Goal: Task Accomplishment & Management: Manage account settings

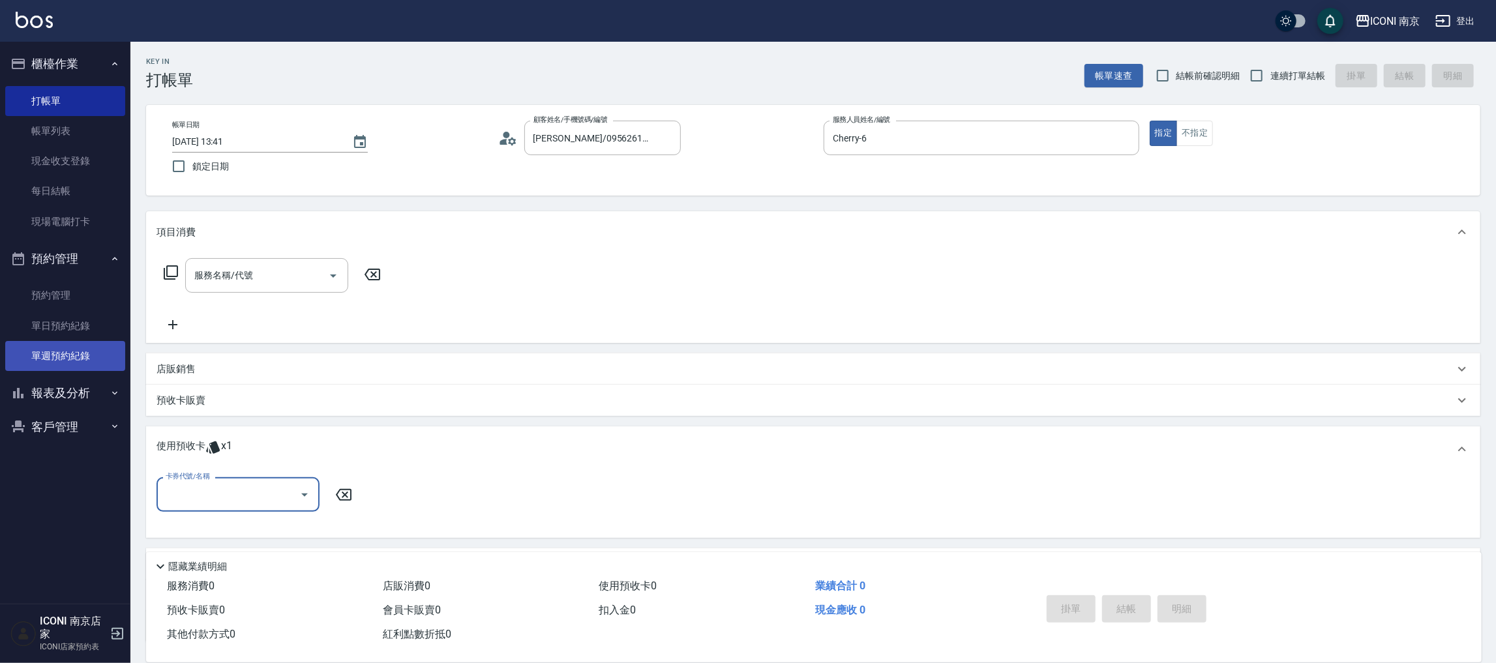
click at [59, 371] on ul "預約管理 單日預約紀錄 單週預約紀錄" at bounding box center [65, 325] width 120 height 101
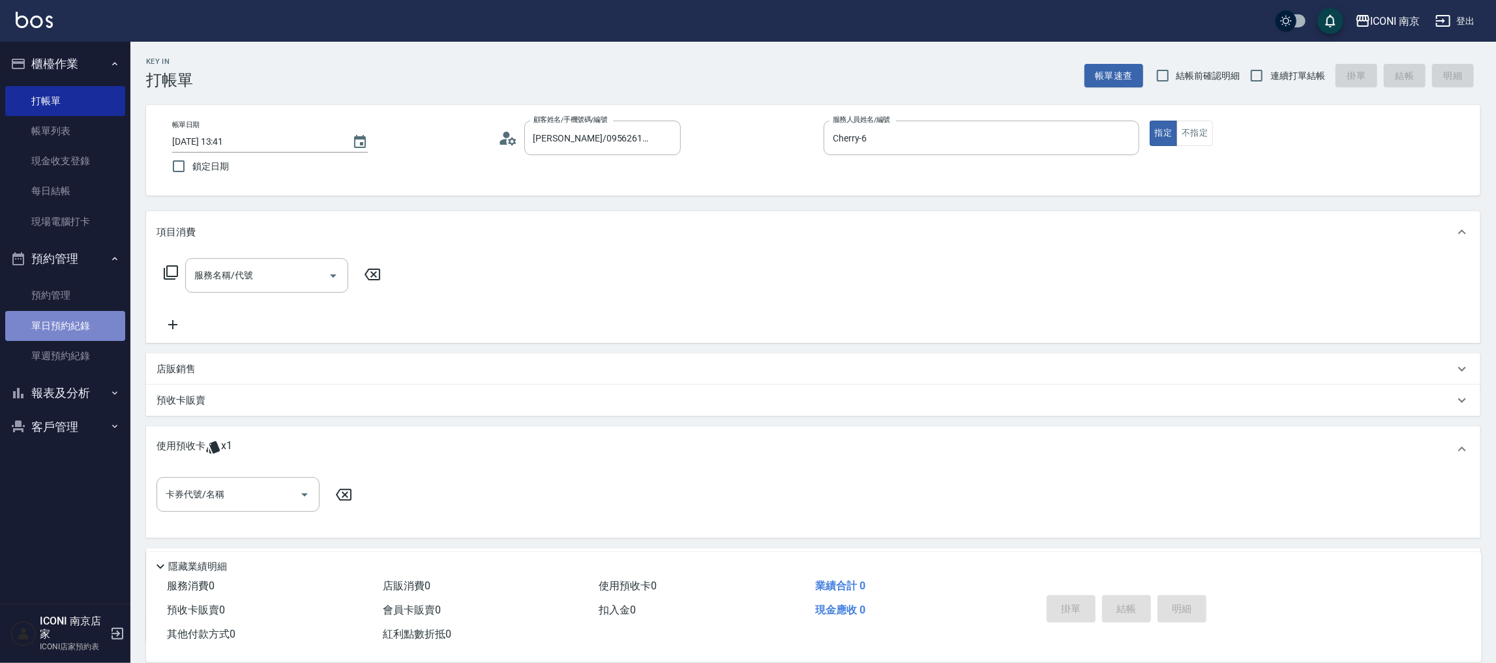
click at [68, 332] on link "單日預約紀錄" at bounding box center [65, 326] width 120 height 30
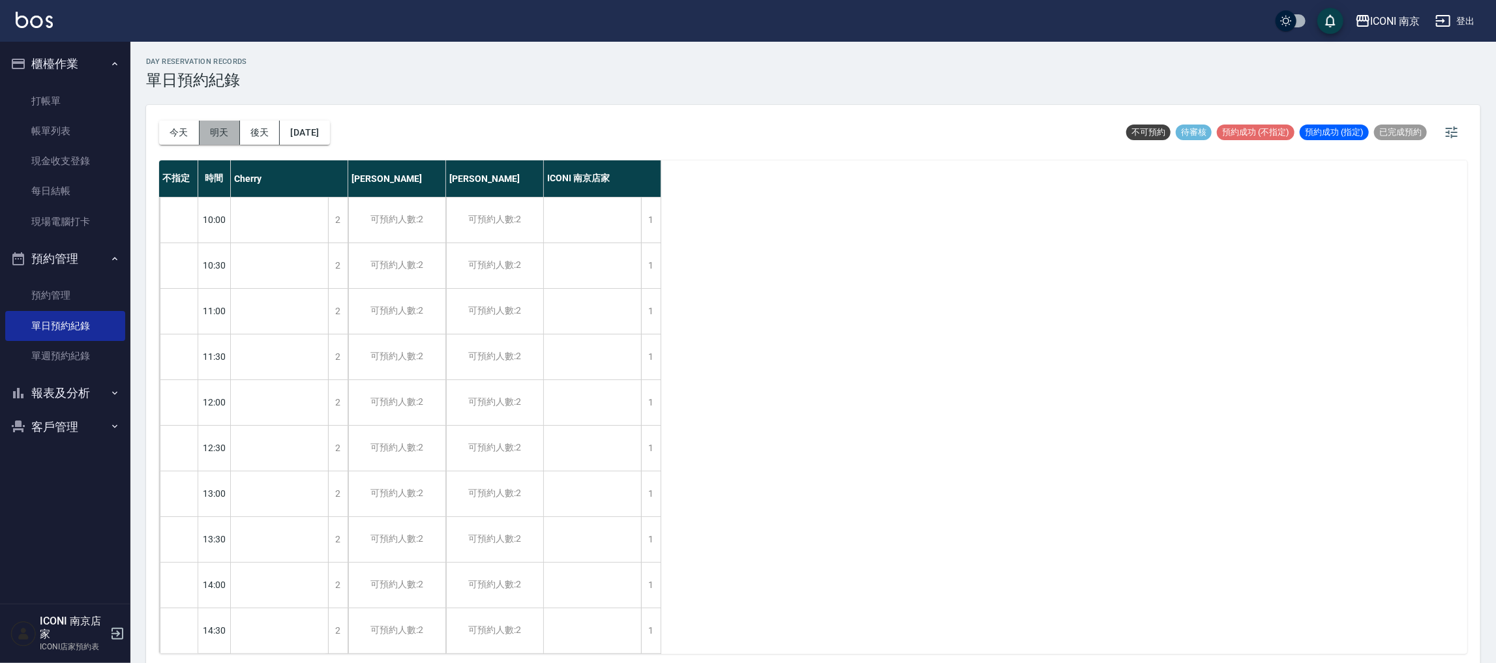
click at [222, 134] on button "明天" at bounding box center [219, 133] width 40 height 24
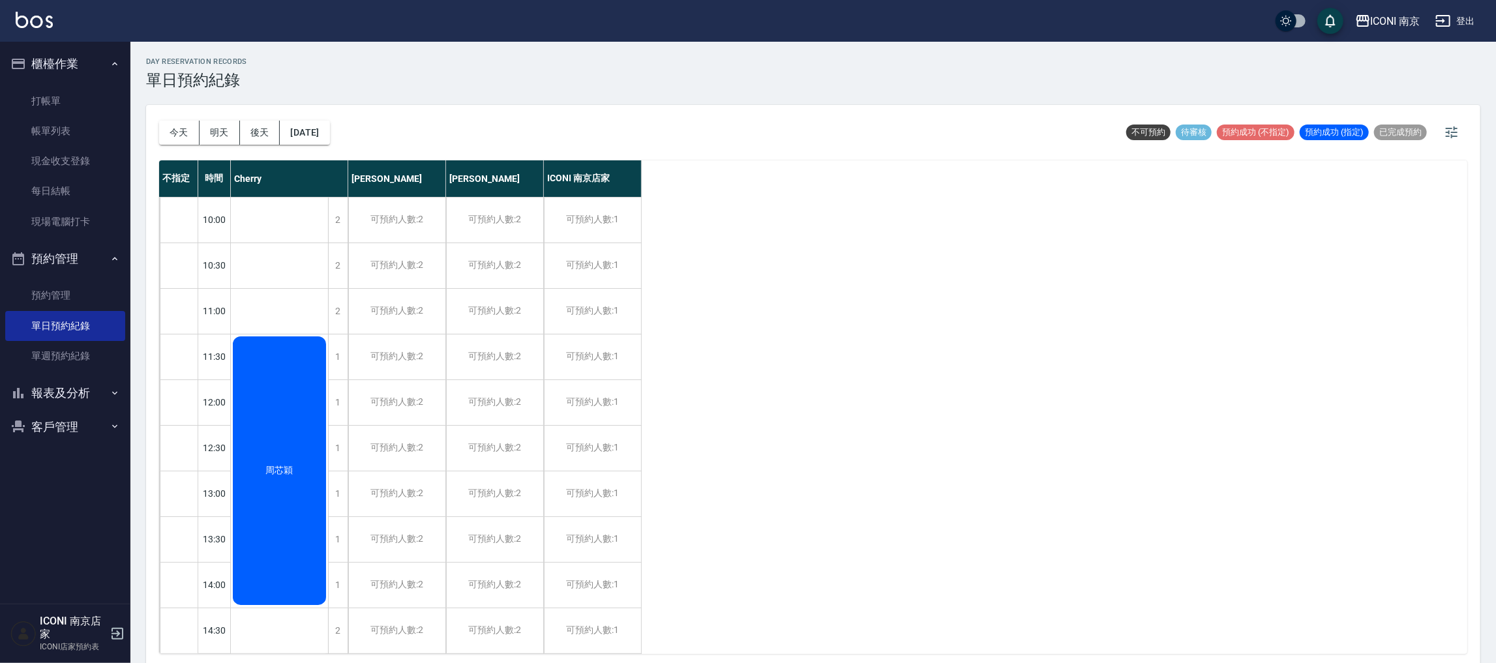
click at [291, 398] on div "周芯穎" at bounding box center [279, 470] width 97 height 273
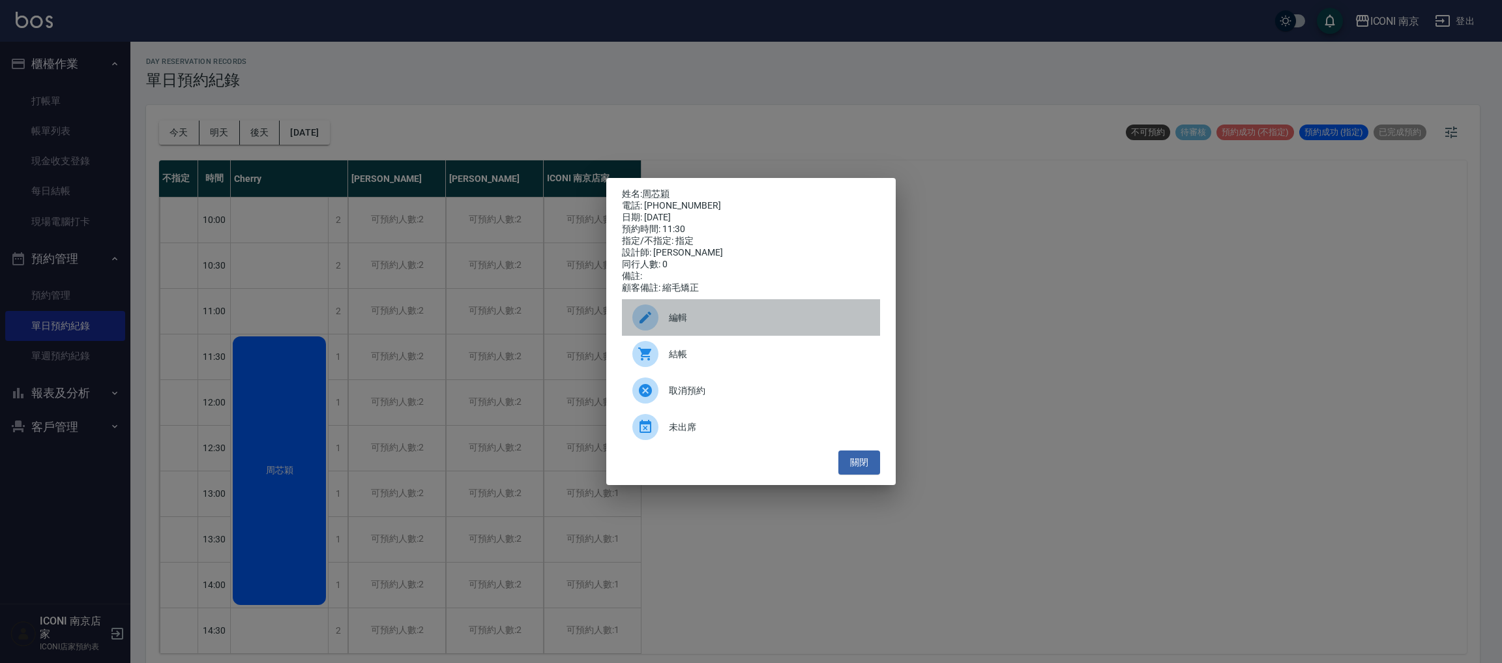
click at [643, 323] on icon at bounding box center [646, 318] width 12 height 12
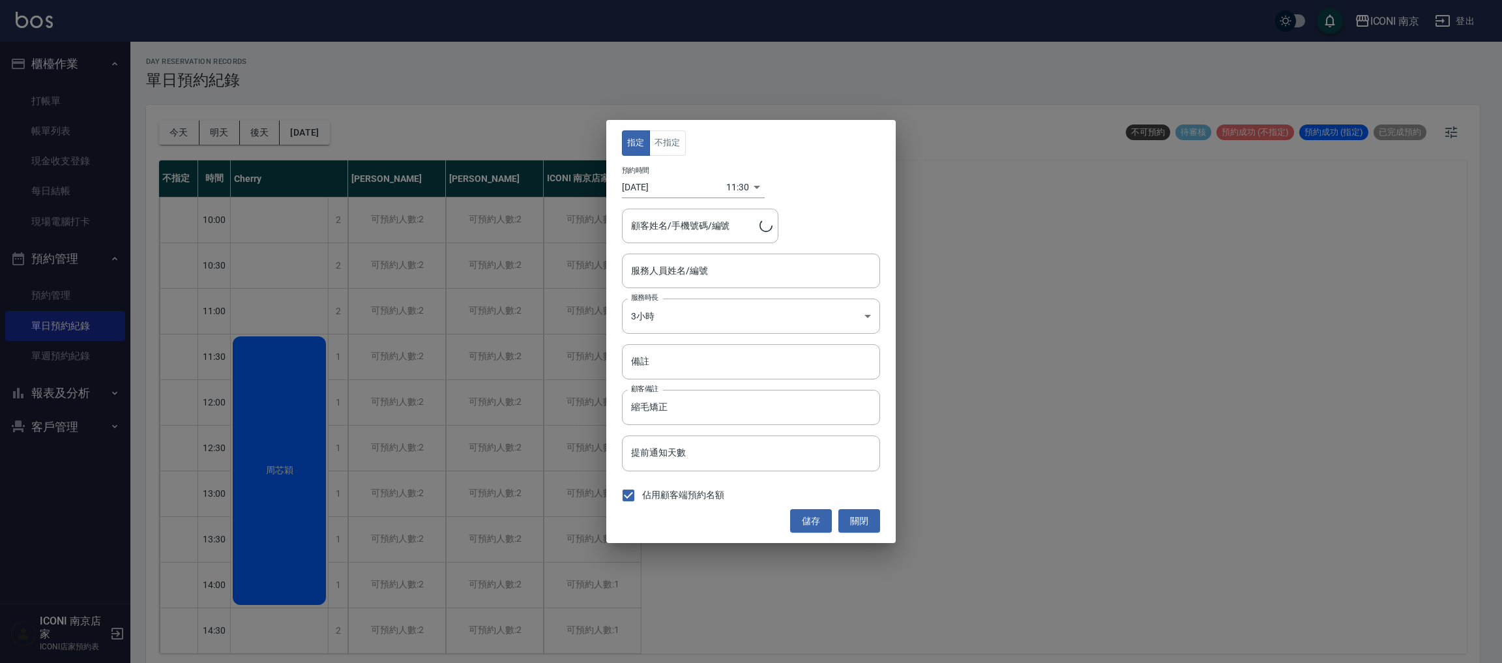
type input "Cherry-6"
type input "周芯穎/0912231968"
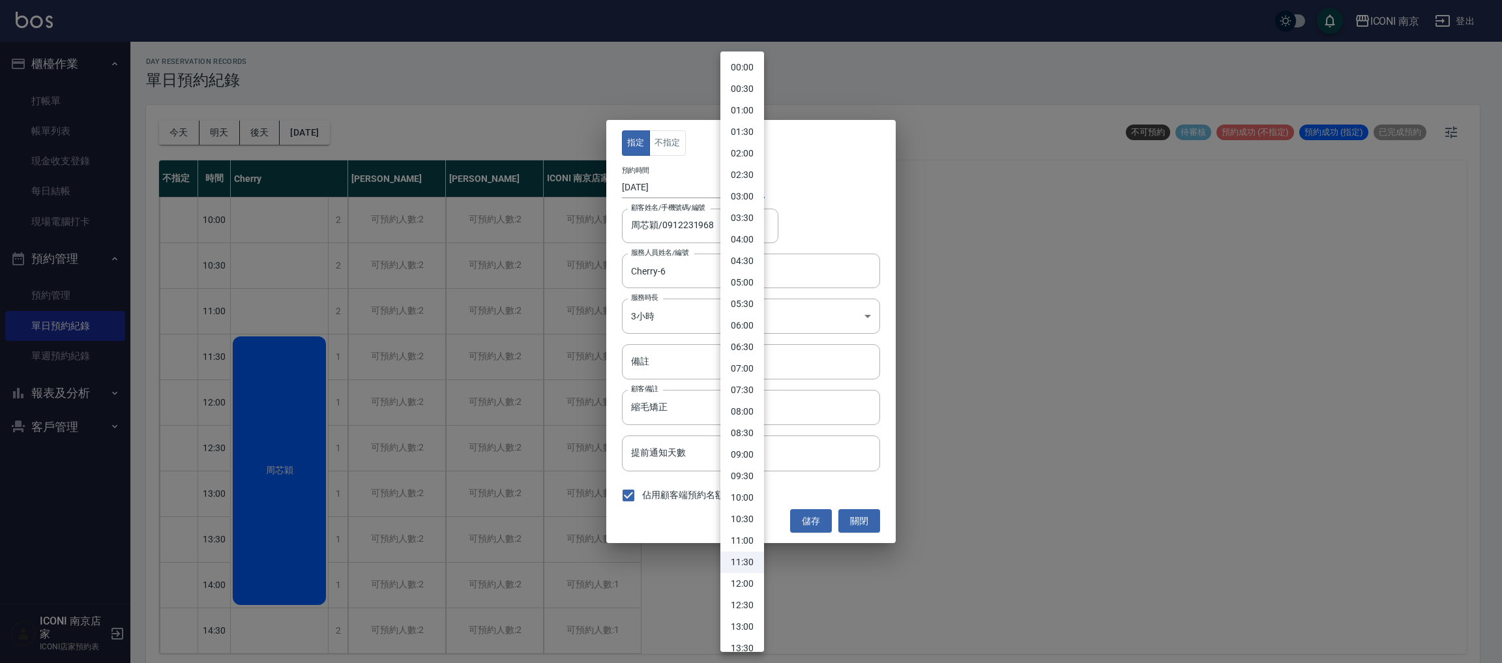
click at [733, 183] on body "ICONI 南京 登出 櫃檯作業 打帳單 帳單列表 現金收支登錄 每日結帳 現場電腦打卡 預約管理 預約管理 單日預約紀錄 單週預約紀錄 報表及分析 報表目錄…" at bounding box center [751, 333] width 1502 height 667
click at [738, 524] on li "10:30" at bounding box center [742, 520] width 44 height 22
type input "1758681000000"
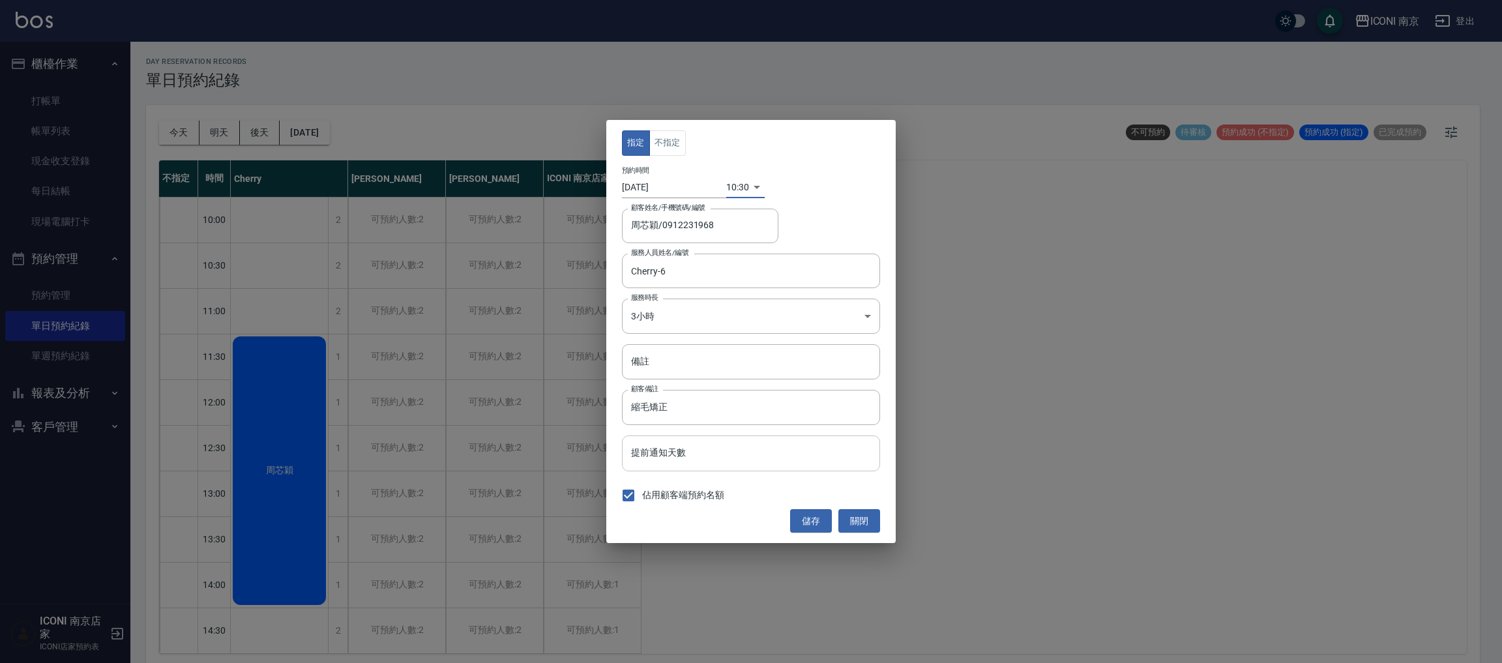
click at [788, 455] on input "提前通知天數" at bounding box center [751, 452] width 258 height 35
click at [809, 520] on button "儲存" at bounding box center [811, 521] width 42 height 24
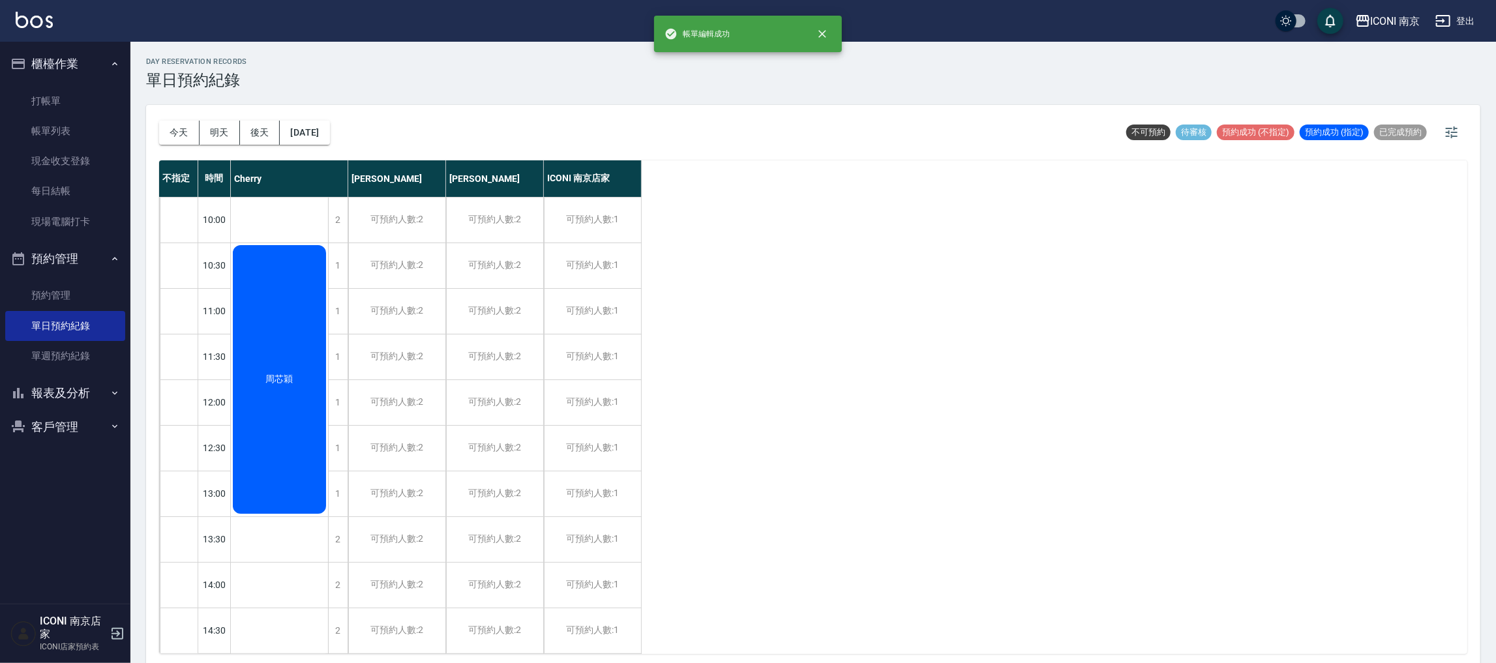
scroll to position [293, 0]
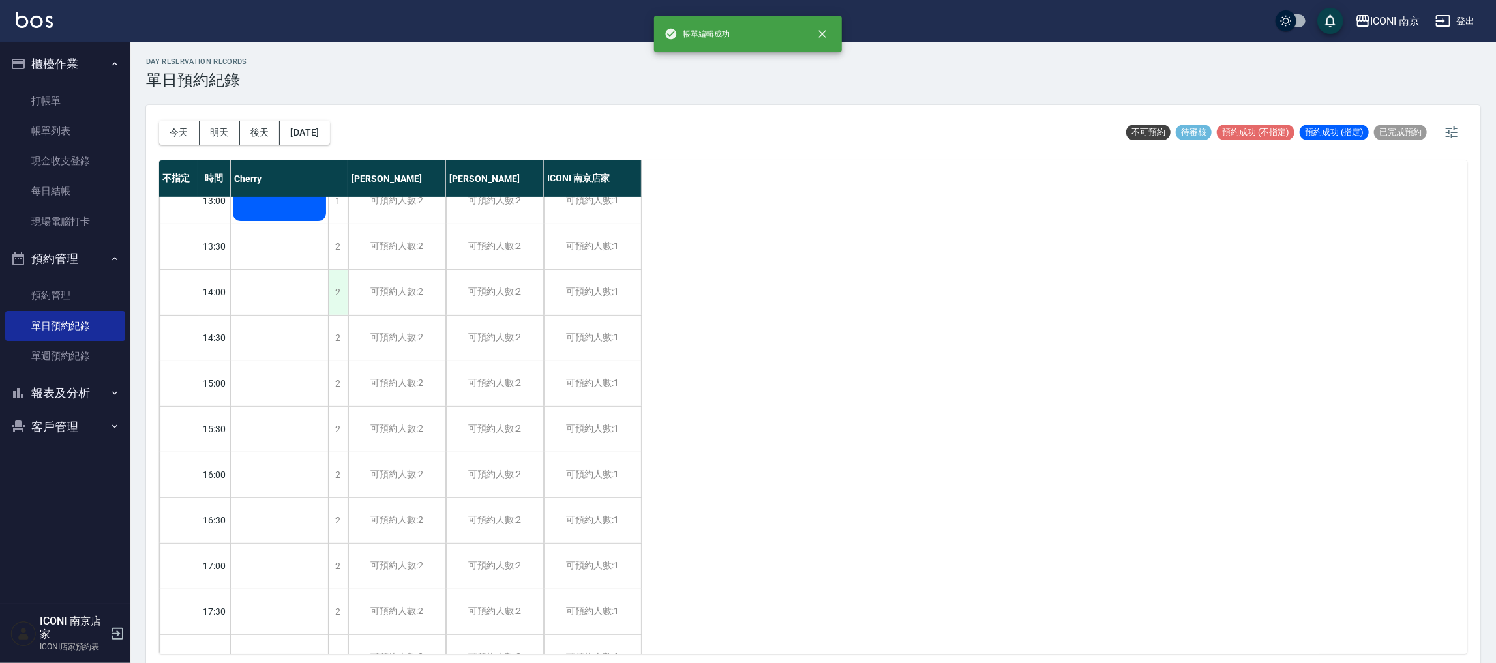
click at [338, 287] on div "2" at bounding box center [338, 292] width 20 height 45
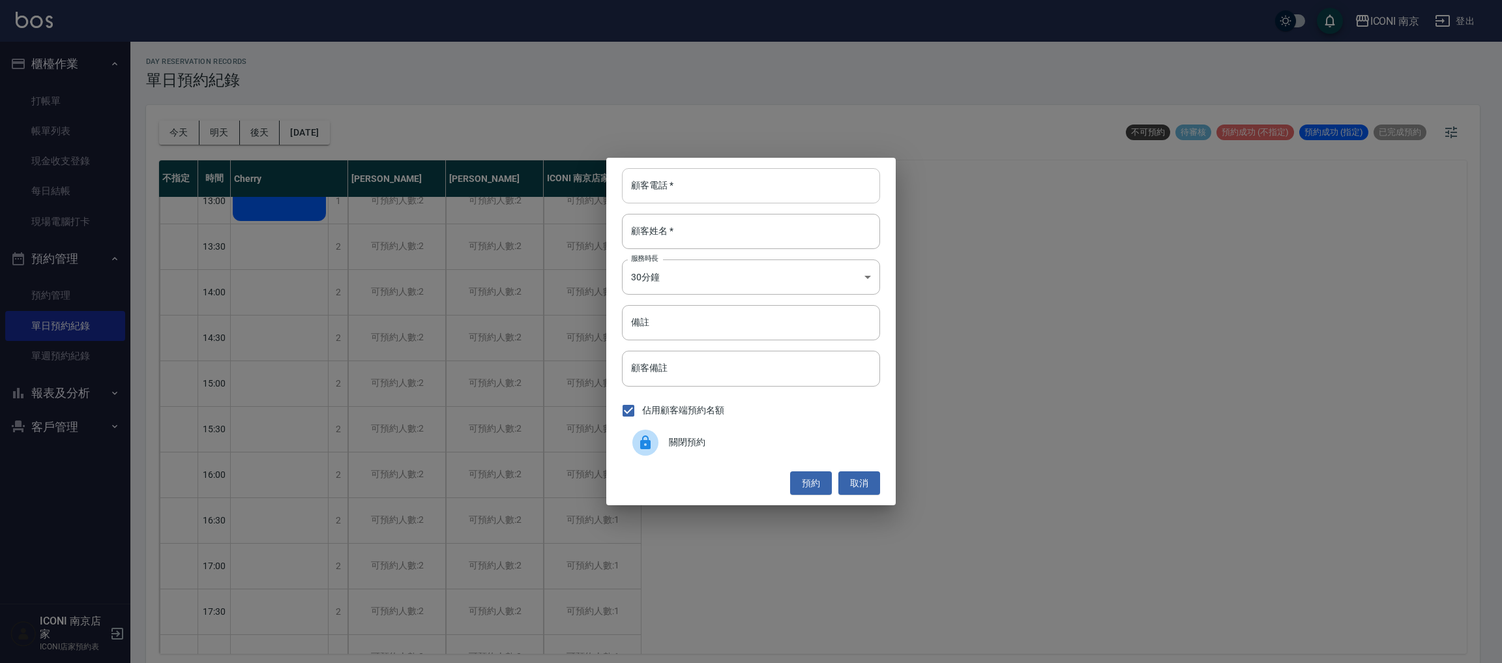
click at [703, 174] on input "顧客電話   *" at bounding box center [751, 185] width 258 height 35
type input "092019275"
click at [694, 238] on input "顧客姓名   *" at bounding box center [751, 231] width 258 height 35
type input "[PERSON_NAME]"
drag, startPoint x: 1242, startPoint y: 506, endPoint x: 1139, endPoint y: 495, distance: 103.6
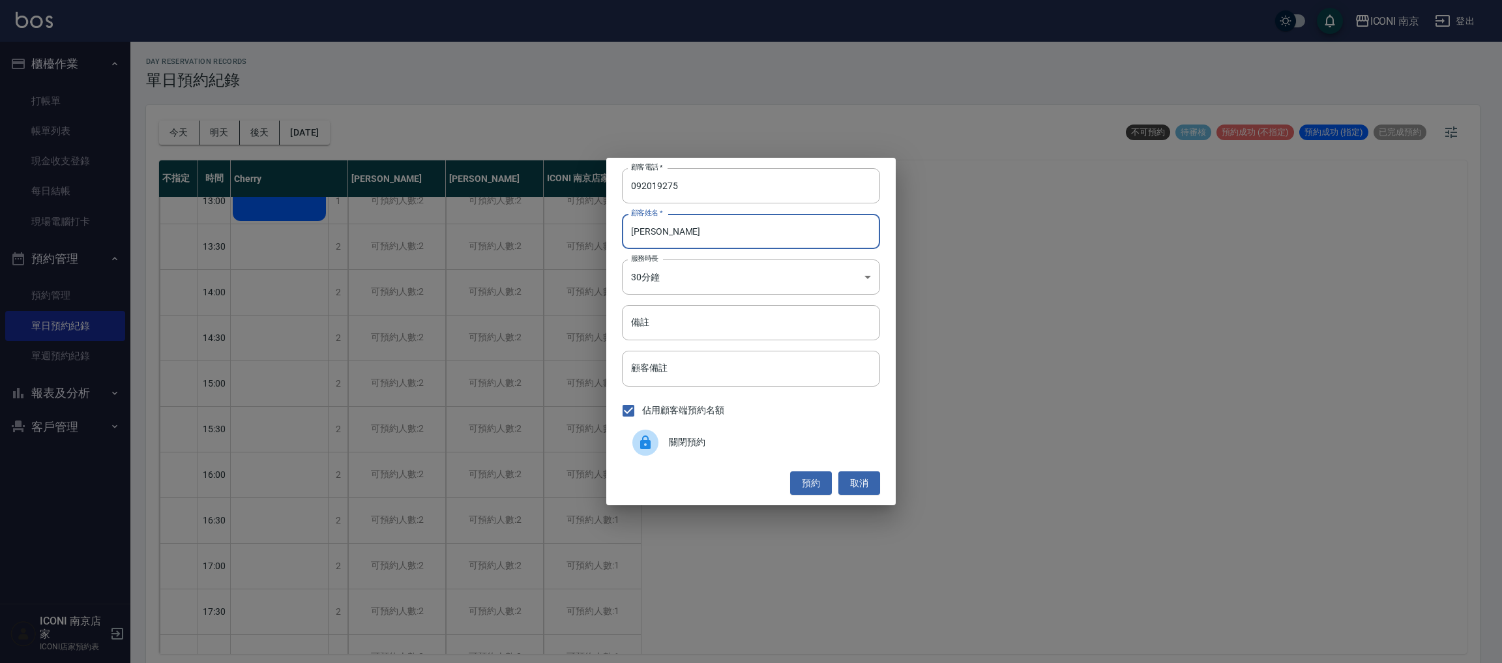
click at [1241, 505] on div "顧客電話   * [PHONE_NUMBER] 顧客電話   * 顧客姓名   * [PERSON_NAME]恩 顧客姓名   * 服務時長 30分鐘 1 服…" at bounding box center [751, 331] width 1502 height 663
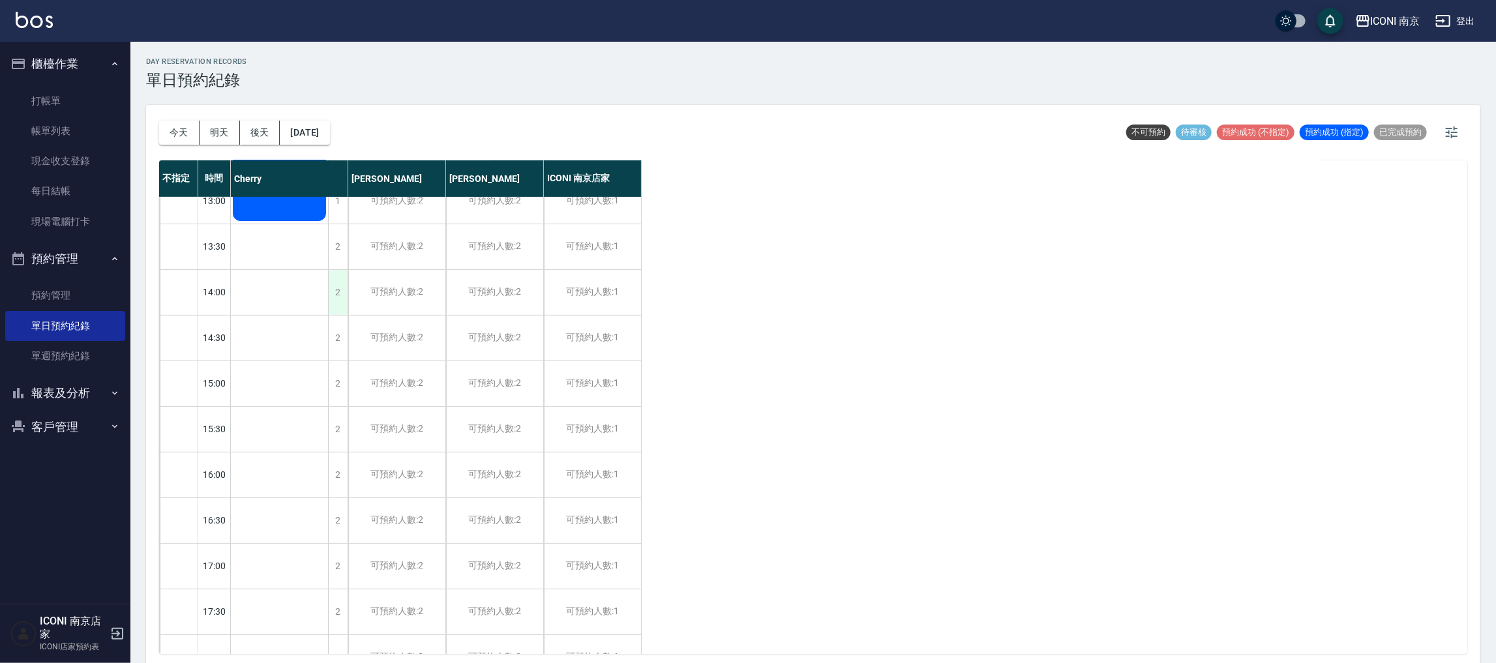
click at [337, 289] on div "2" at bounding box center [338, 292] width 20 height 45
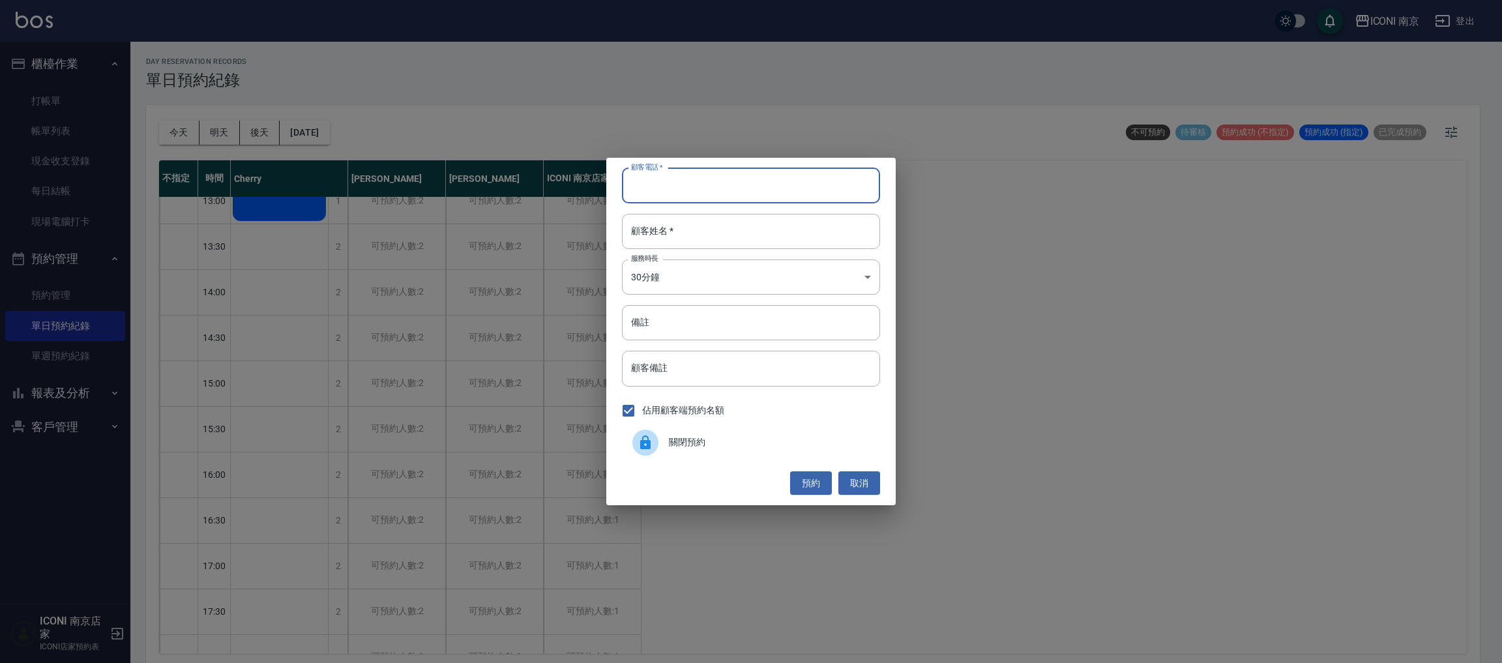
click at [675, 178] on input "顧客電話   *" at bounding box center [751, 185] width 258 height 35
type input "0920198275"
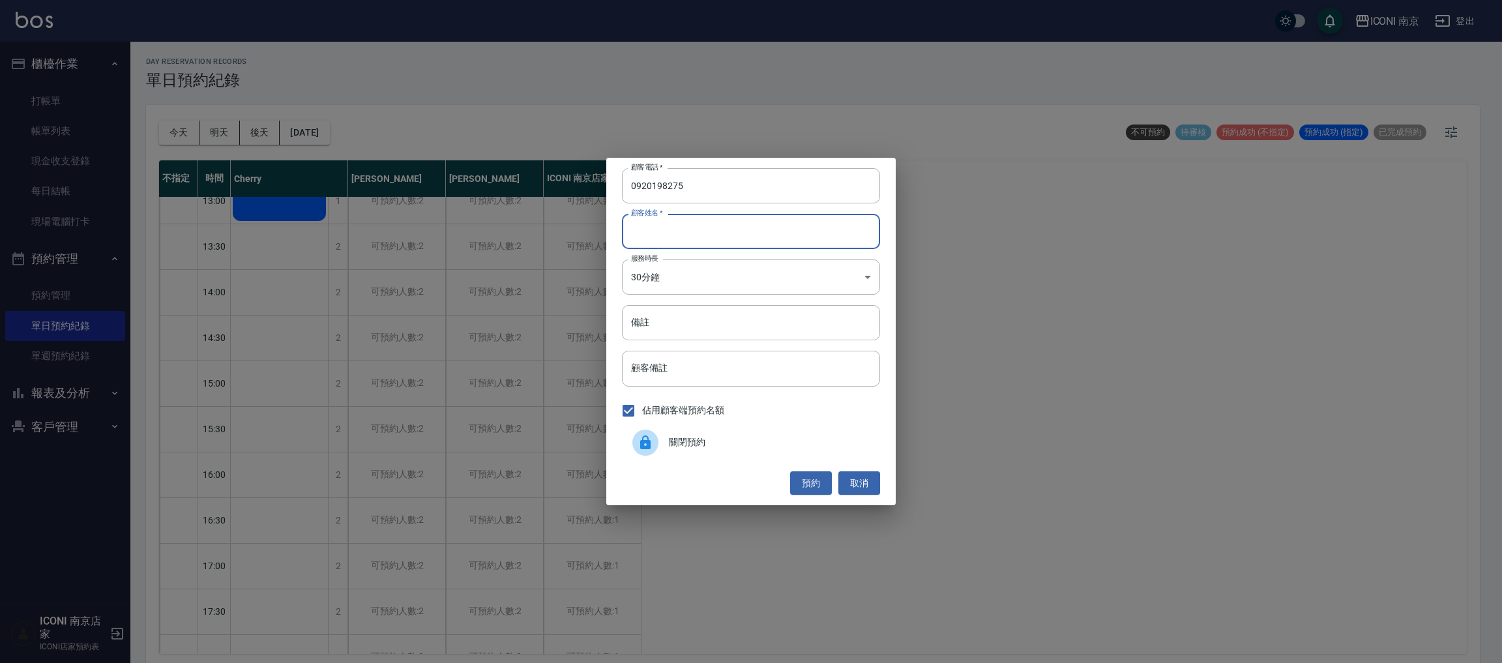
click at [777, 217] on input "顧客姓名   *" at bounding box center [751, 231] width 258 height 35
type input "求"
type input "[PERSON_NAME]"
click at [662, 271] on body "ICONI 南京 登出 櫃檯作業 打帳單 帳單列表 現金收支登錄 每日結帳 現場電腦打卡 預約管理 預約管理 單日預約紀錄 單週預約紀錄 報表及分析 報表目錄…" at bounding box center [751, 333] width 1502 height 667
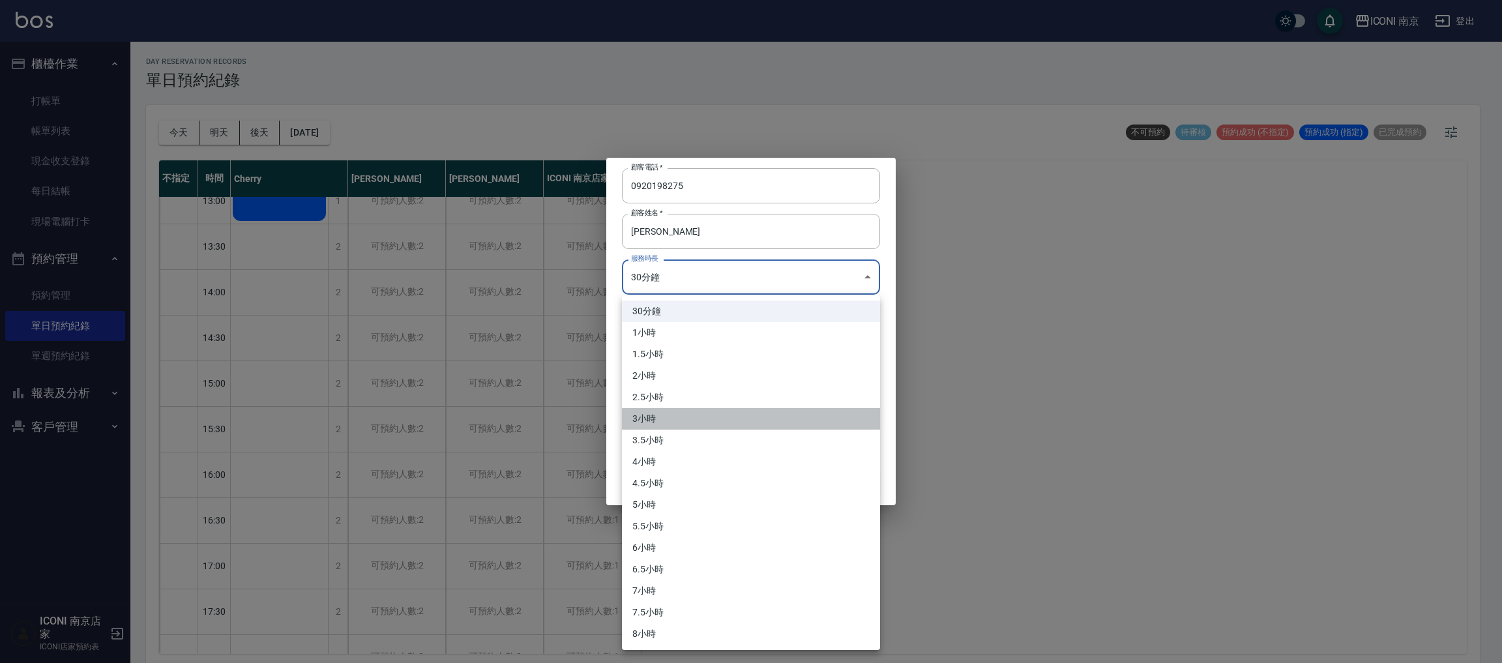
click at [698, 420] on li "3小時" at bounding box center [751, 419] width 258 height 22
type input "6"
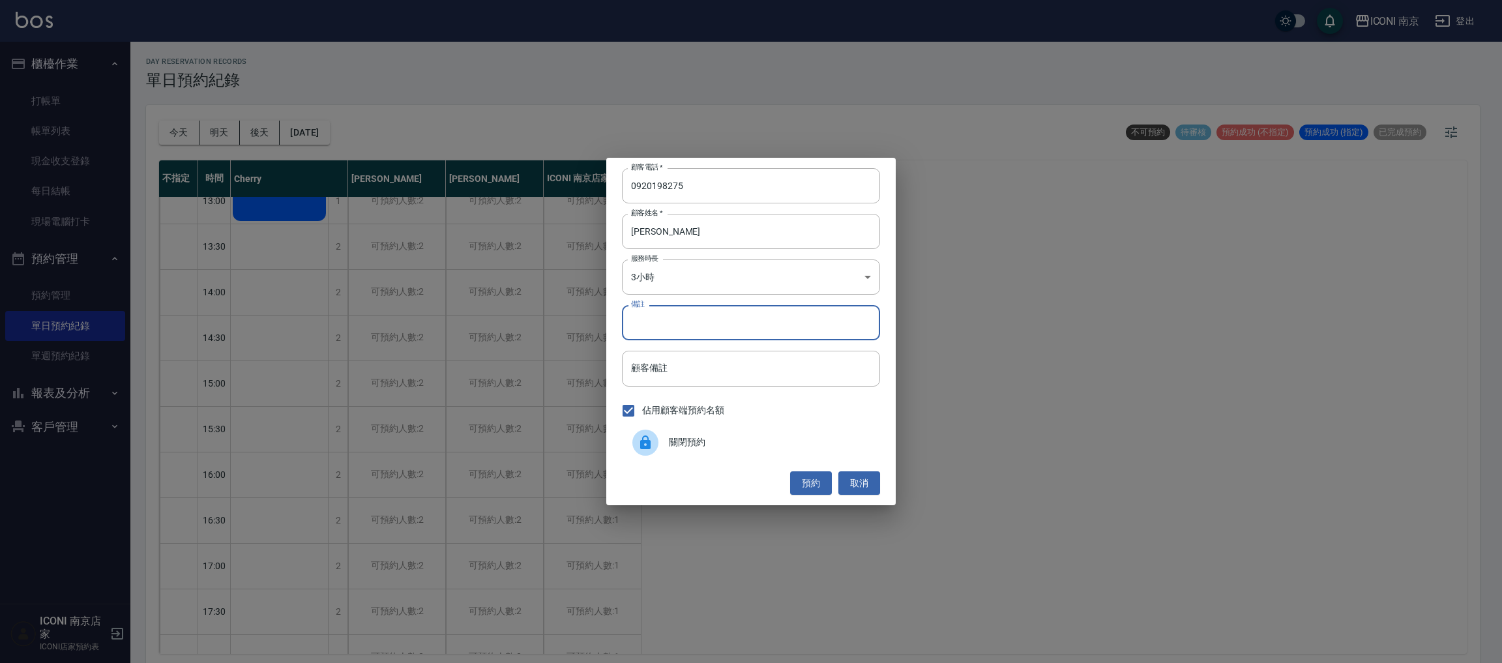
click at [686, 316] on input "備註" at bounding box center [751, 322] width 258 height 35
type input "縮毛1299 趕6:00"
click at [815, 482] on button "預約" at bounding box center [811, 483] width 42 height 24
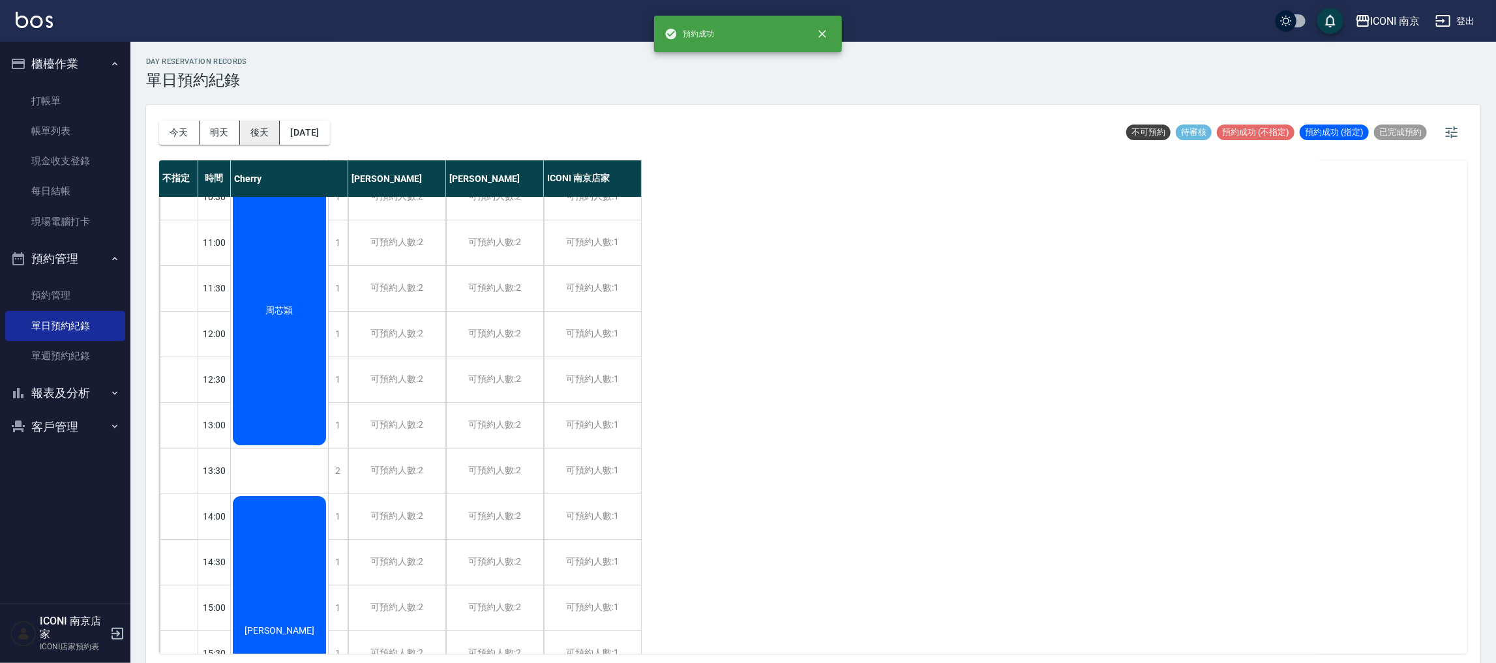
scroll to position [0, 0]
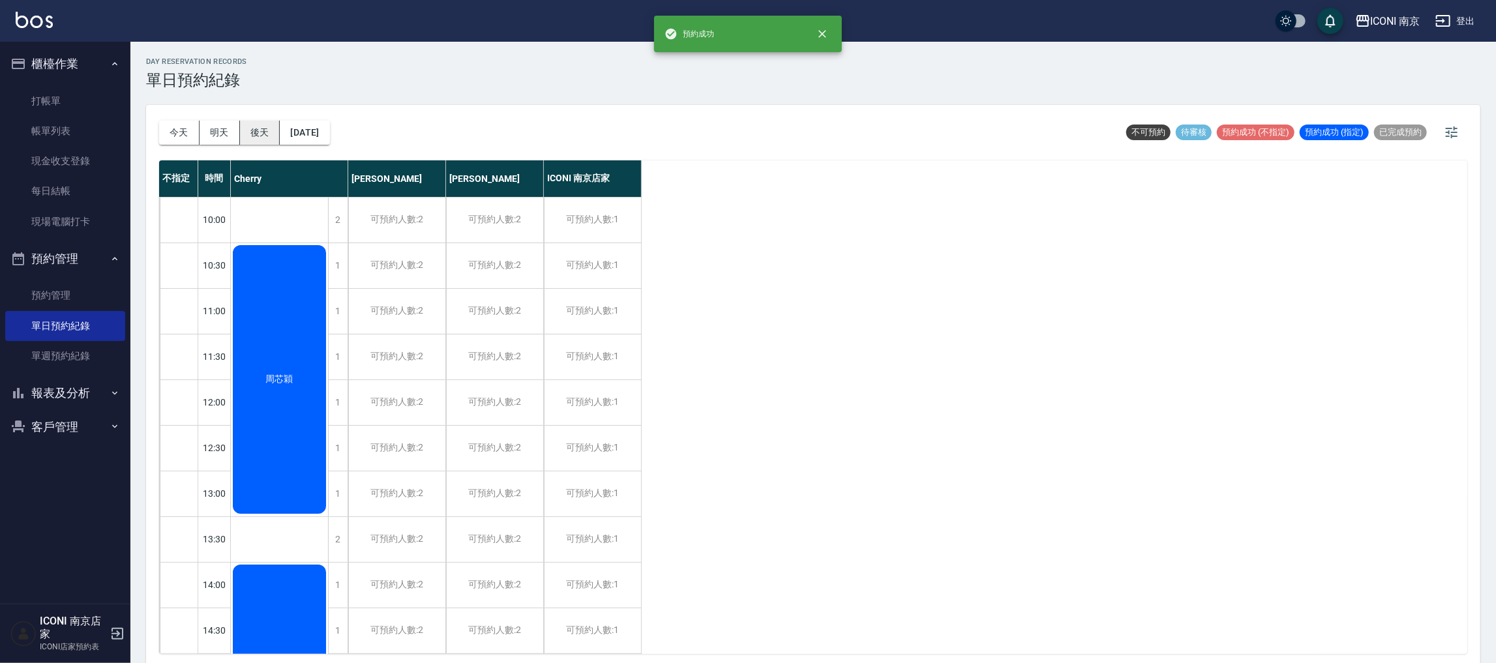
click at [248, 132] on button "後天" at bounding box center [260, 133] width 40 height 24
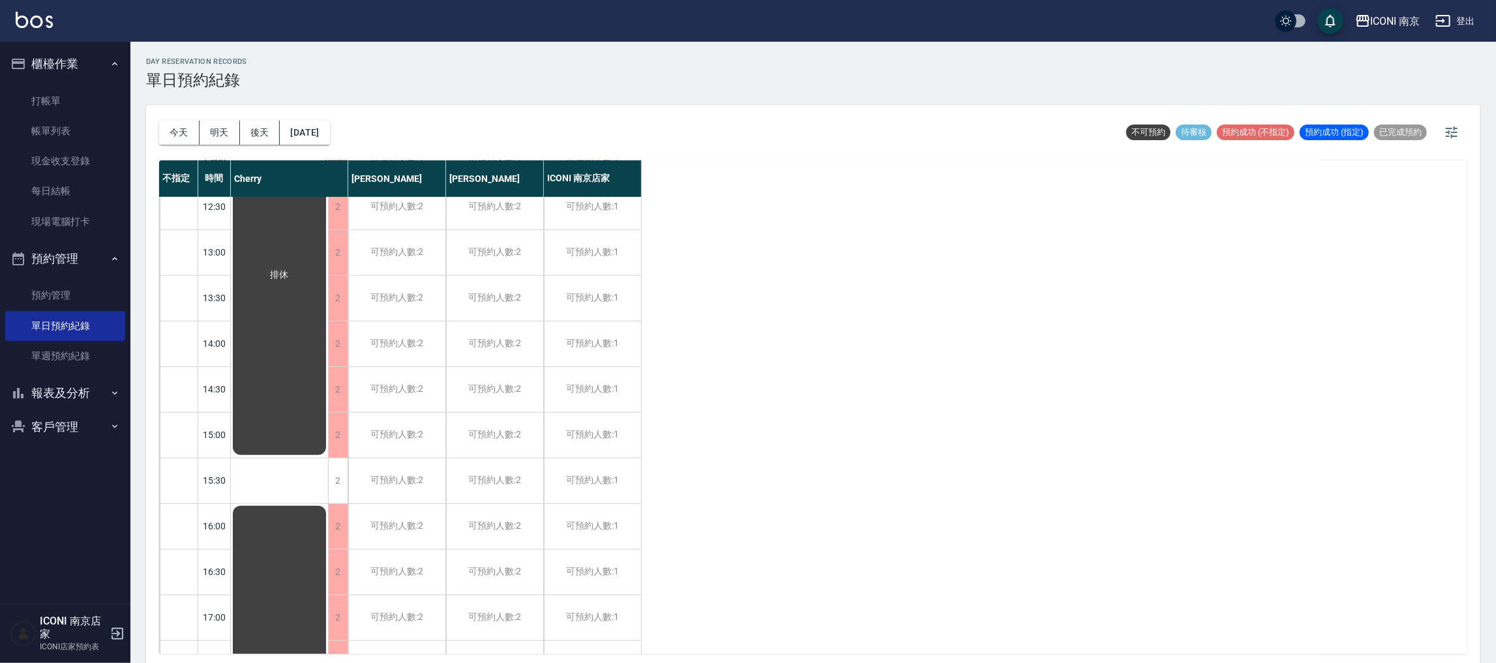
scroll to position [391, 0]
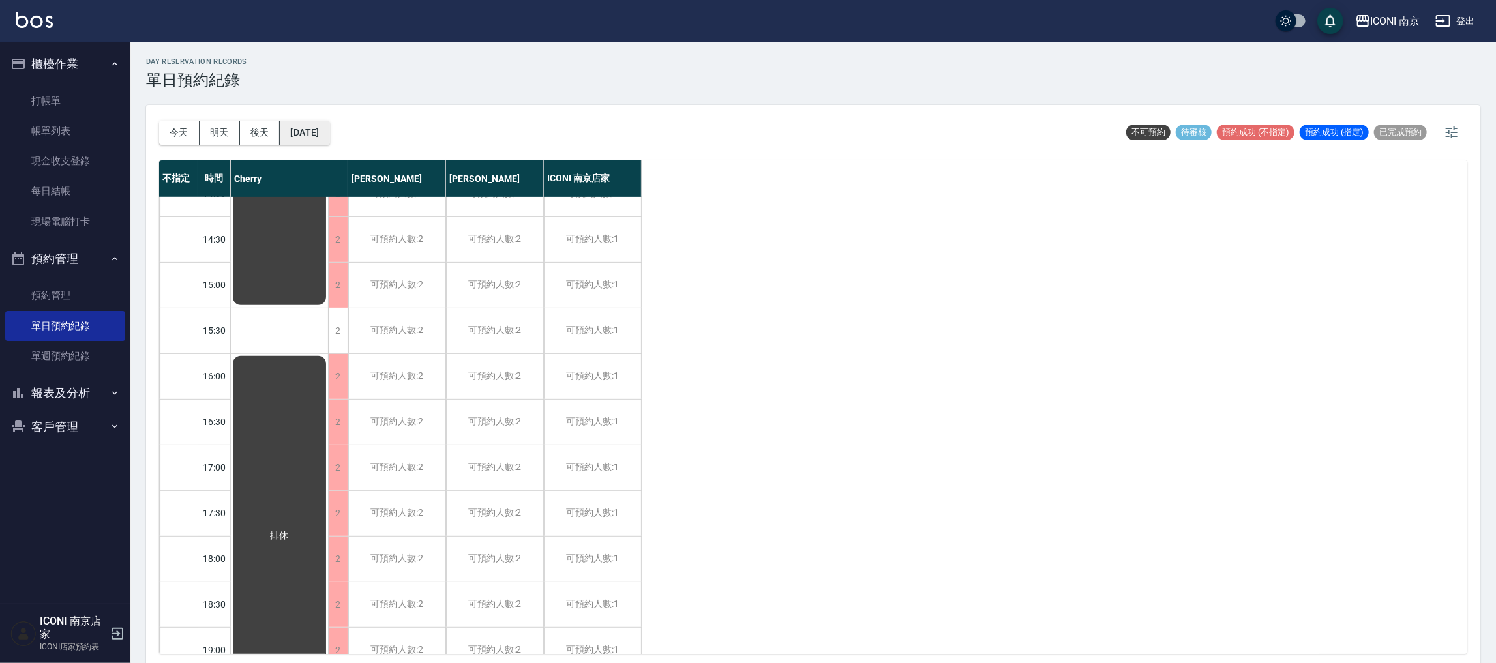
click at [329, 142] on button "[DATE]" at bounding box center [305, 133] width 50 height 24
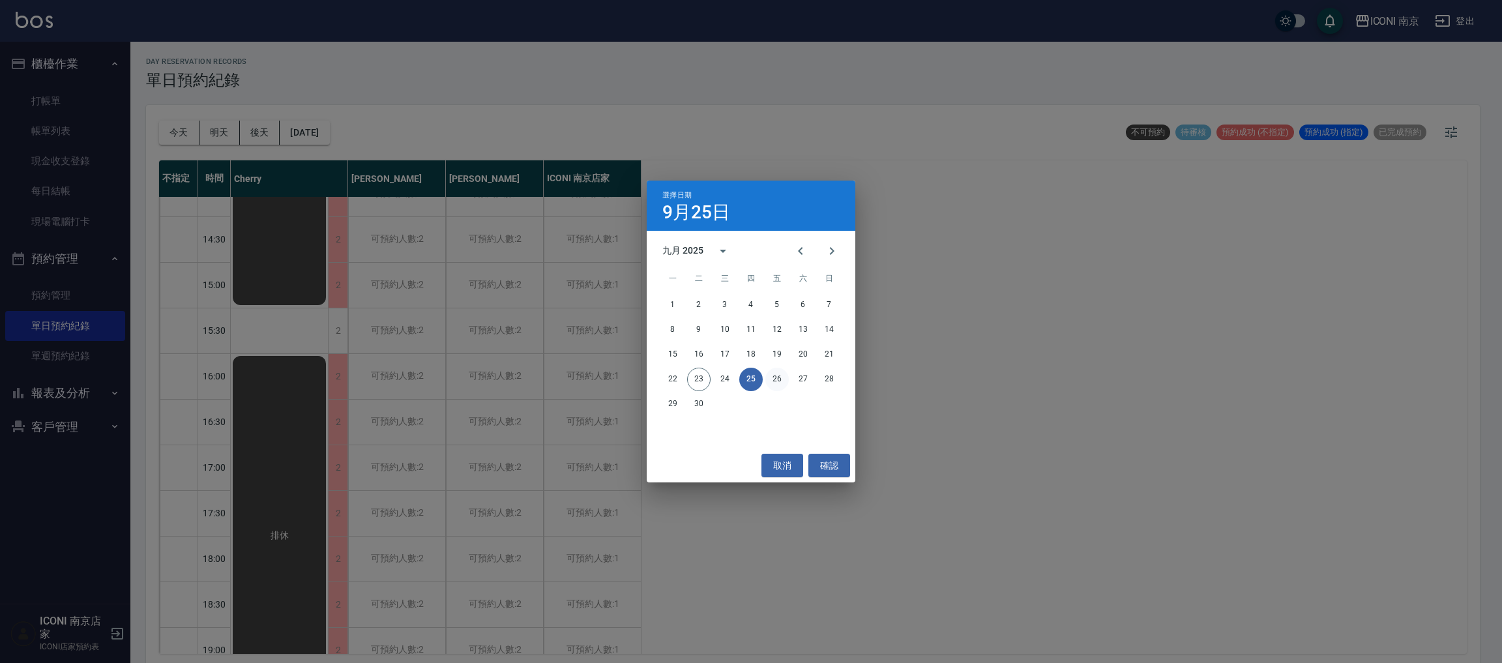
click at [776, 379] on button "26" at bounding box center [776, 379] width 23 height 23
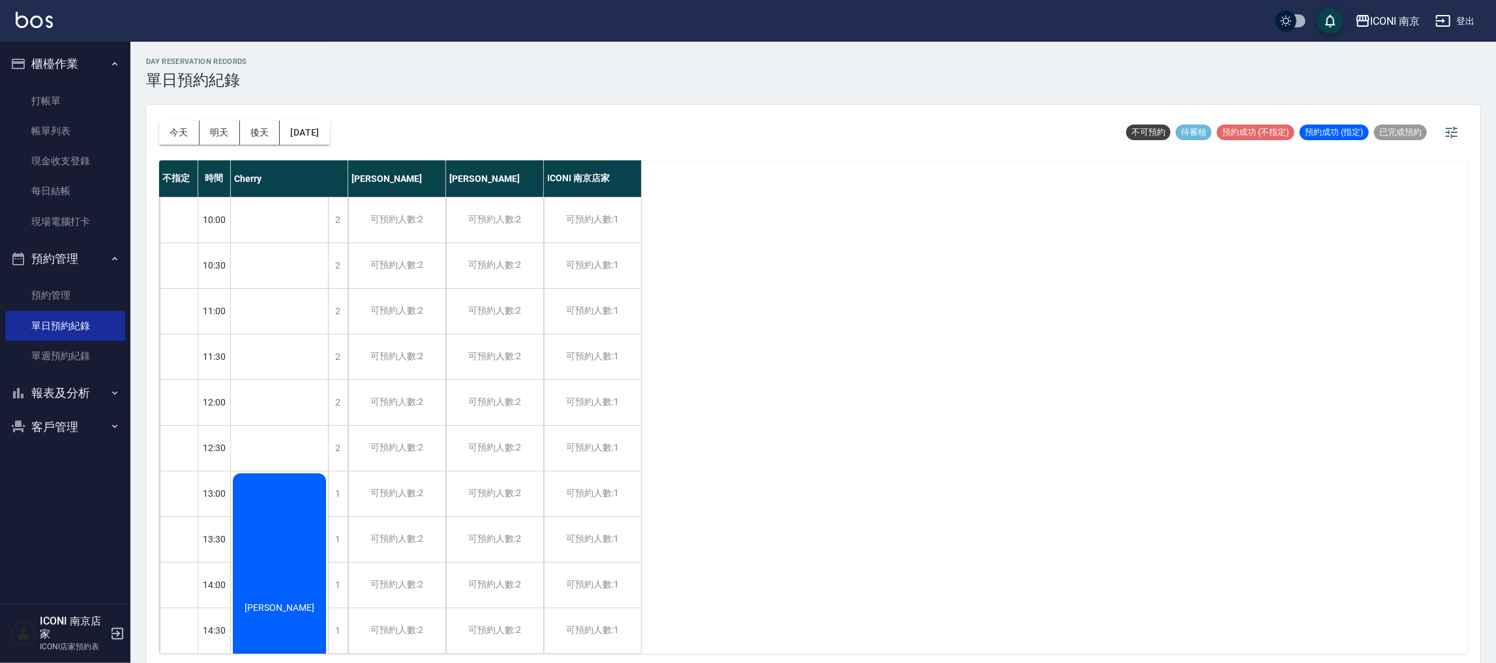
scroll to position [563, 0]
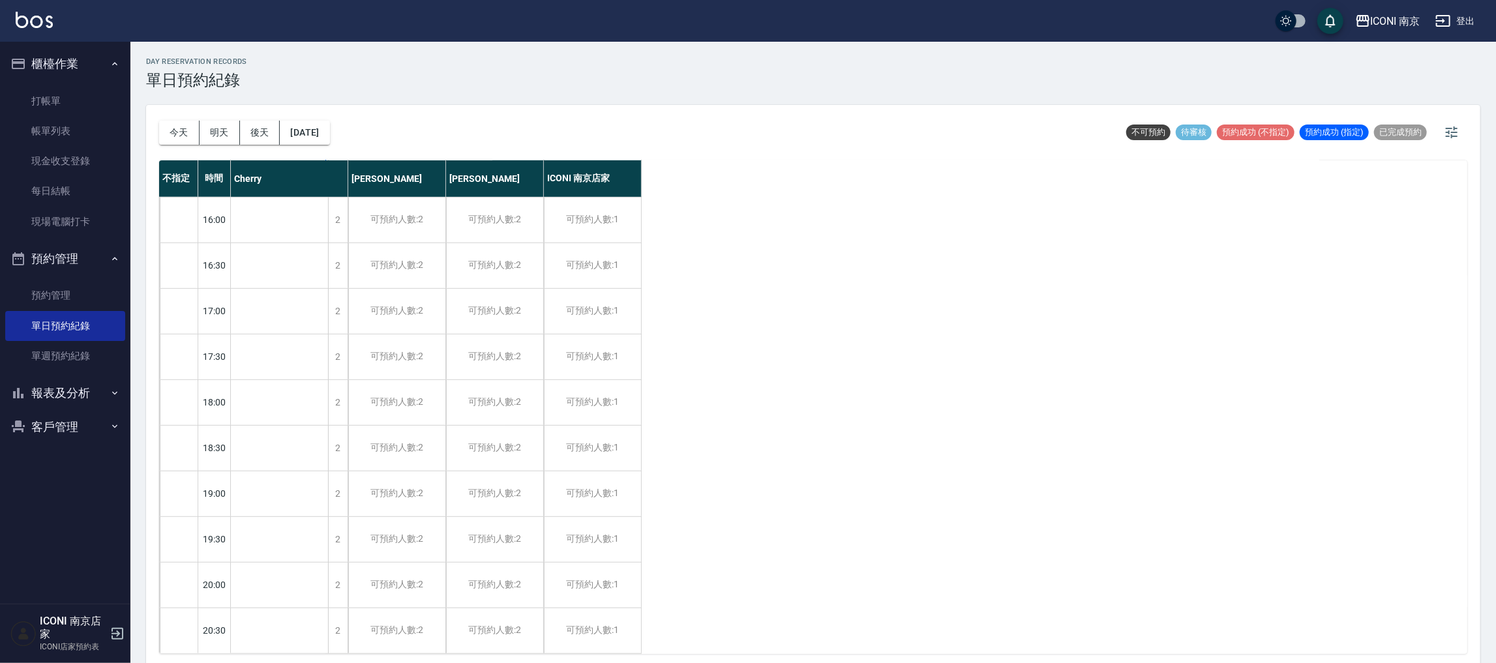
click at [65, 388] on button "報表及分析" at bounding box center [65, 393] width 120 height 34
click at [67, 557] on button "客戶管理" at bounding box center [65, 558] width 120 height 34
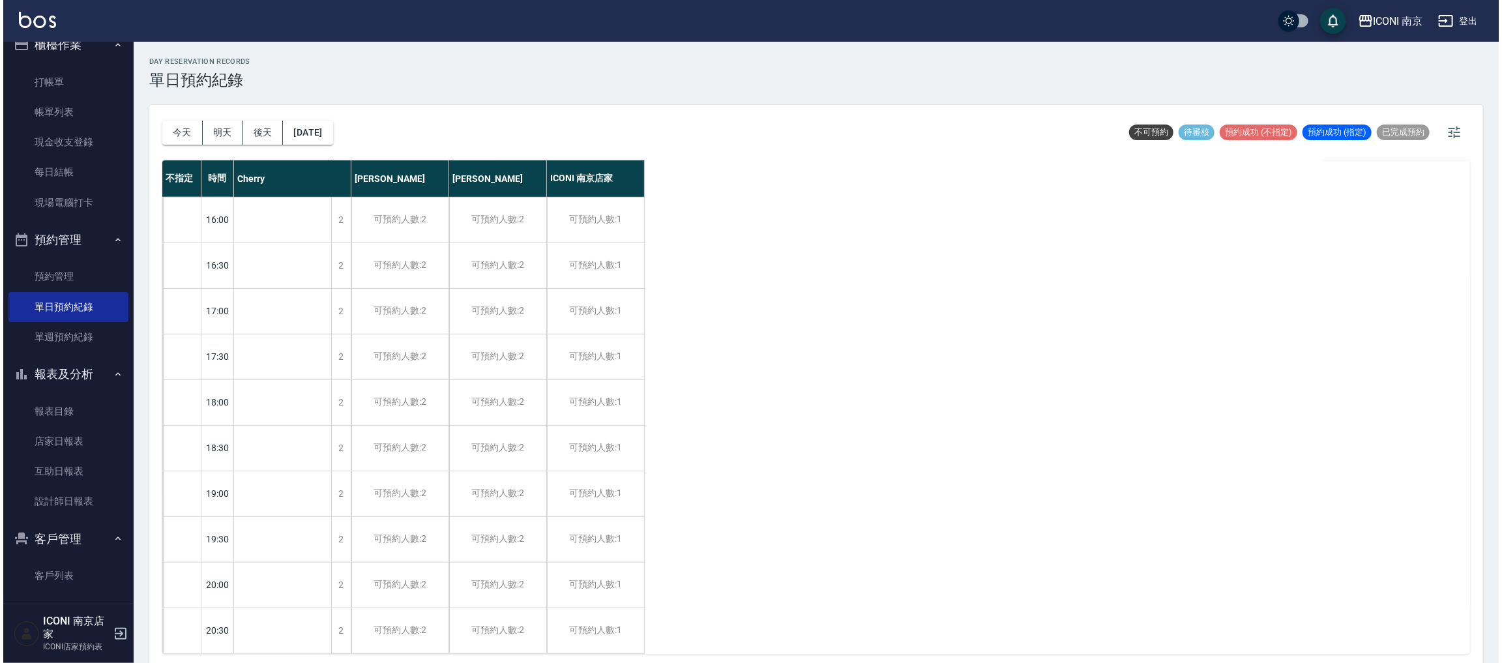
scroll to position [23, 0]
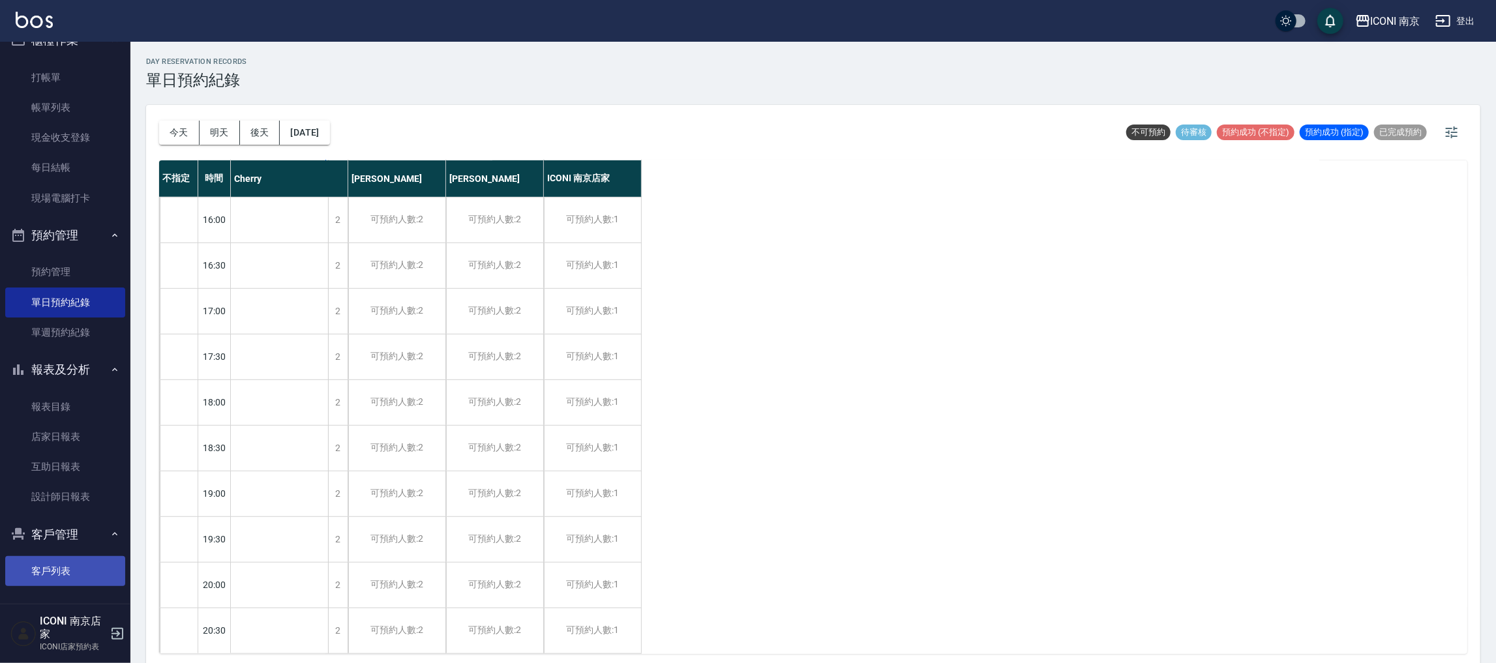
click at [57, 568] on link "客戶列表" at bounding box center [65, 571] width 120 height 30
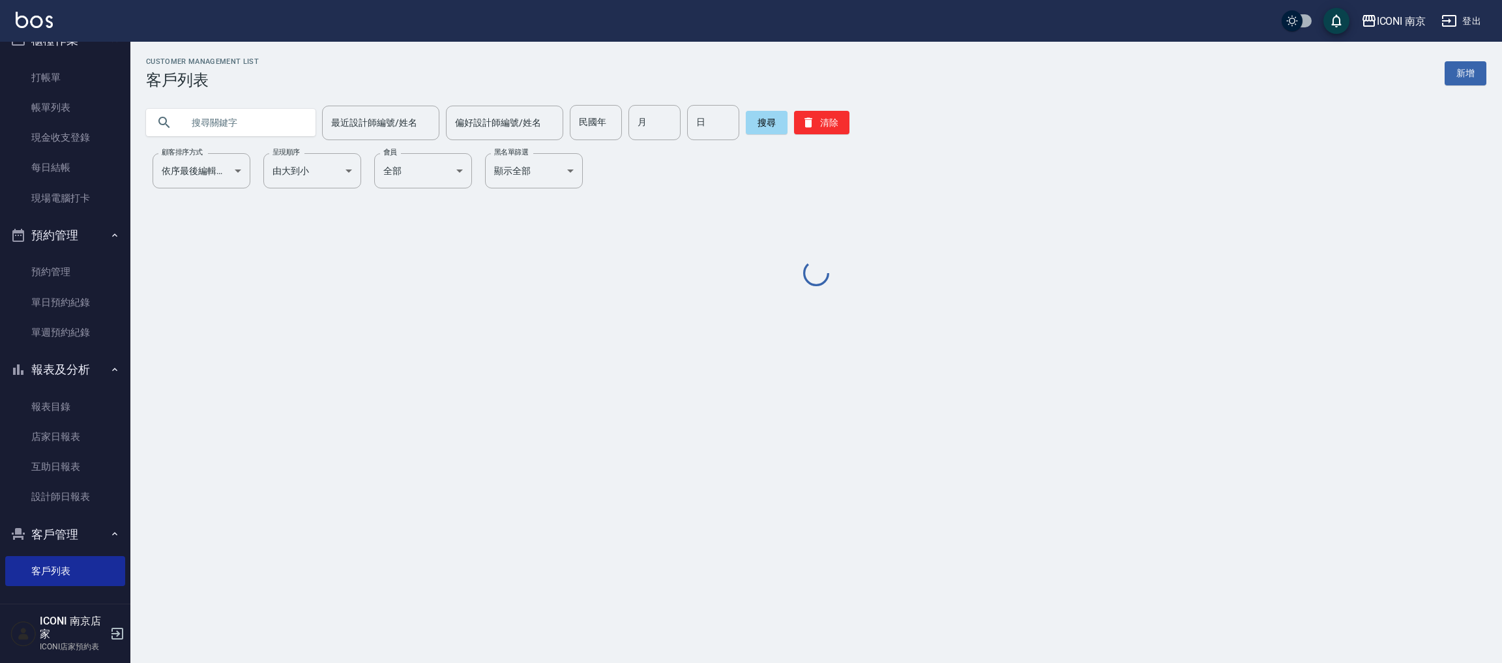
click at [274, 127] on input "text" at bounding box center [244, 122] width 123 height 35
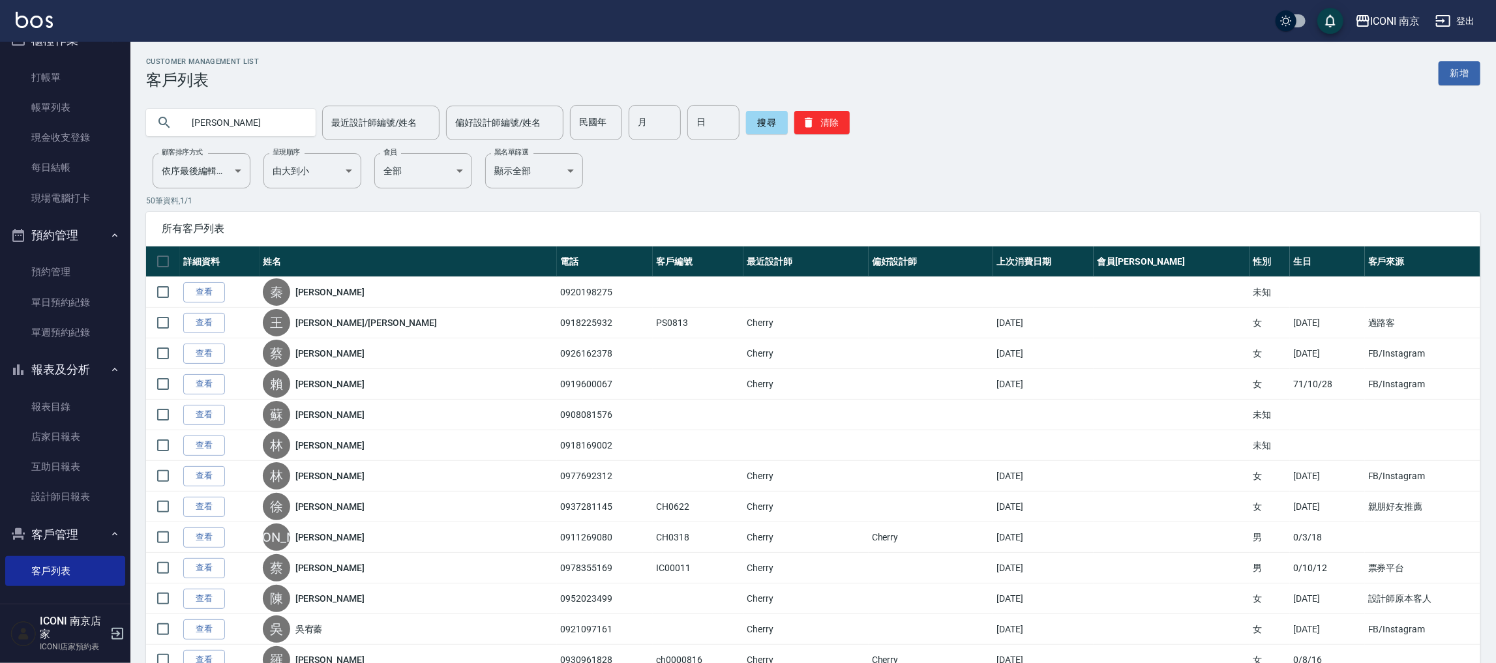
type input "[PERSON_NAME]"
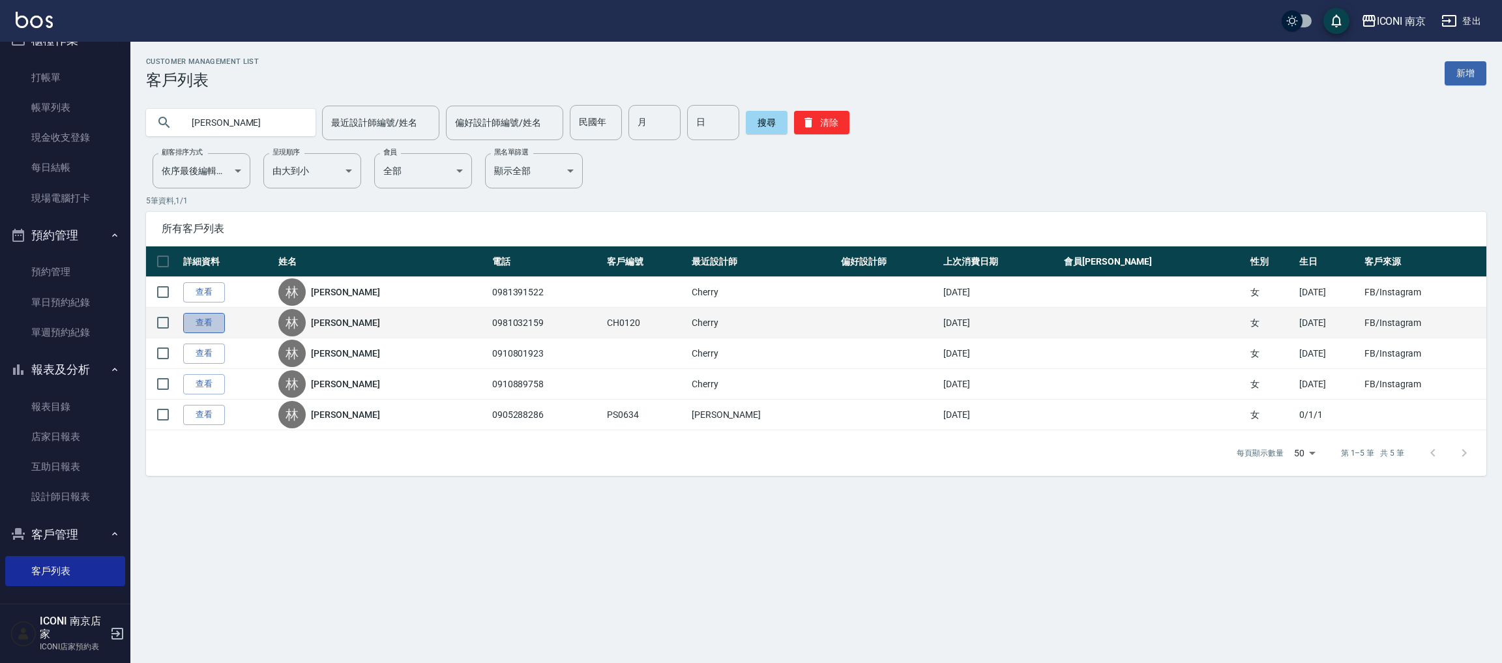
click at [201, 328] on link "查看" at bounding box center [204, 323] width 42 height 20
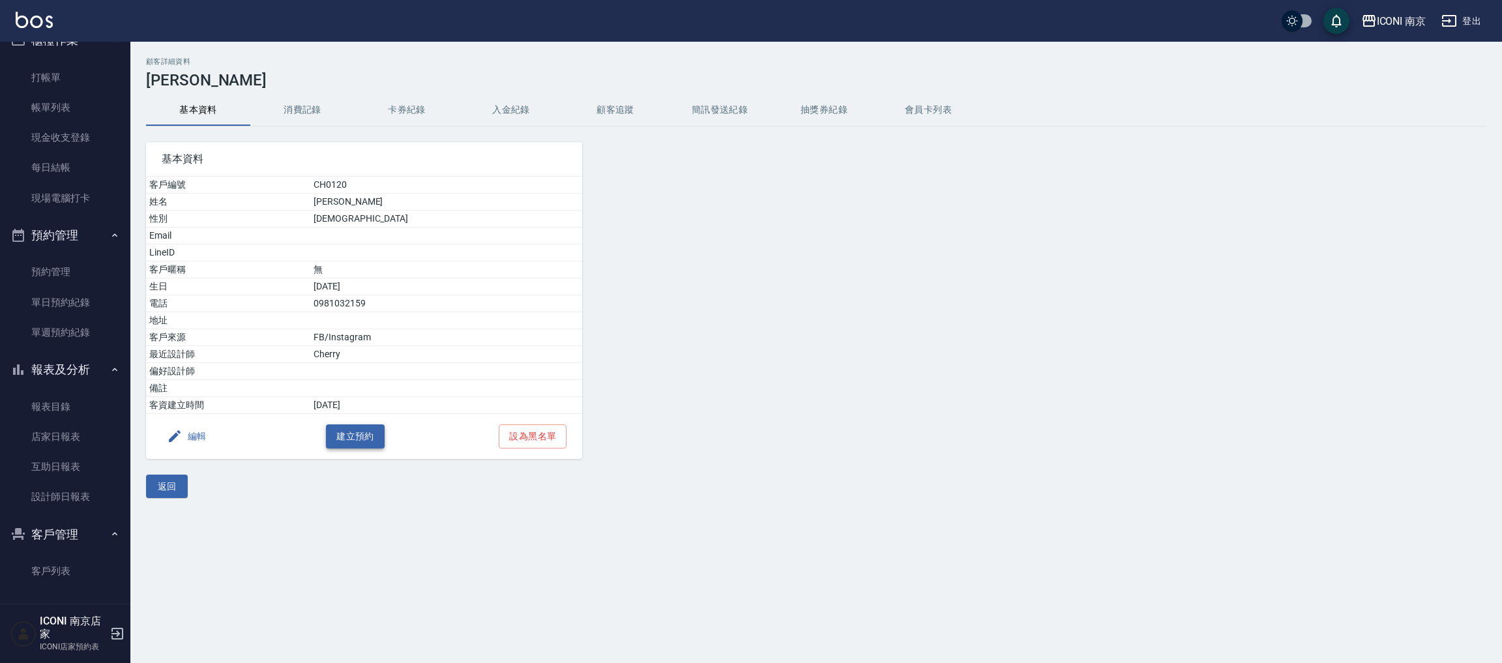
click at [369, 438] on button "建立預約" at bounding box center [355, 436] width 59 height 24
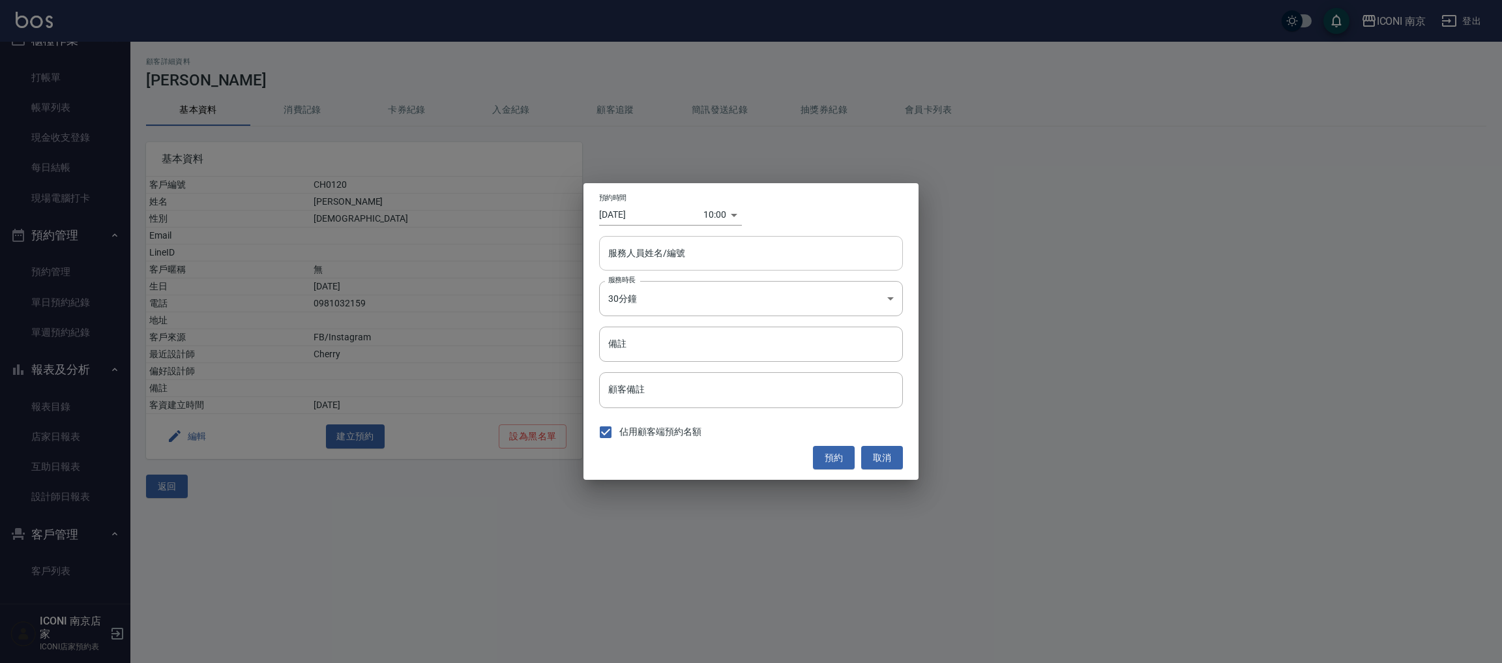
click at [652, 247] on div "服務人員姓名/編號 服務人員姓名/編號" at bounding box center [751, 253] width 304 height 35
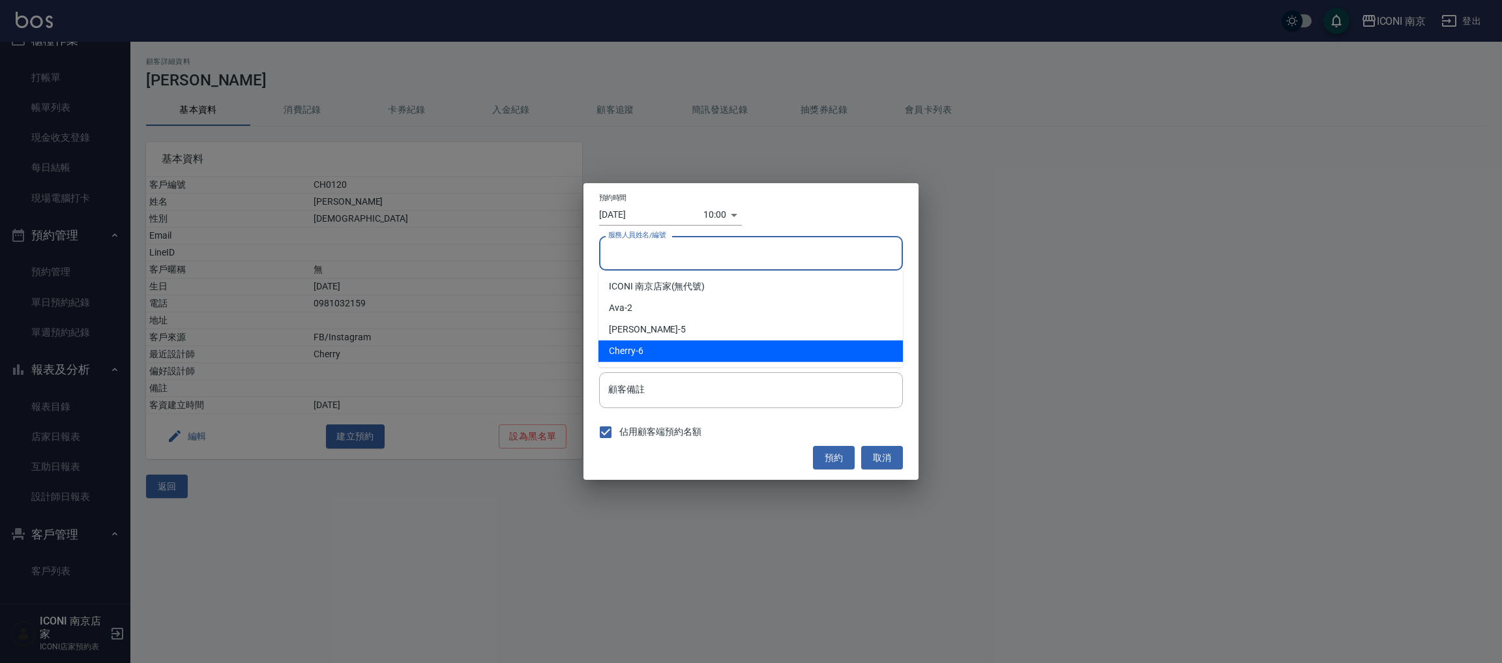
drag, startPoint x: 656, startPoint y: 347, endPoint x: 655, endPoint y: 330, distance: 17.7
click at [655, 348] on div "Cherry -6" at bounding box center [750, 351] width 304 height 22
type input "Cherry-6"
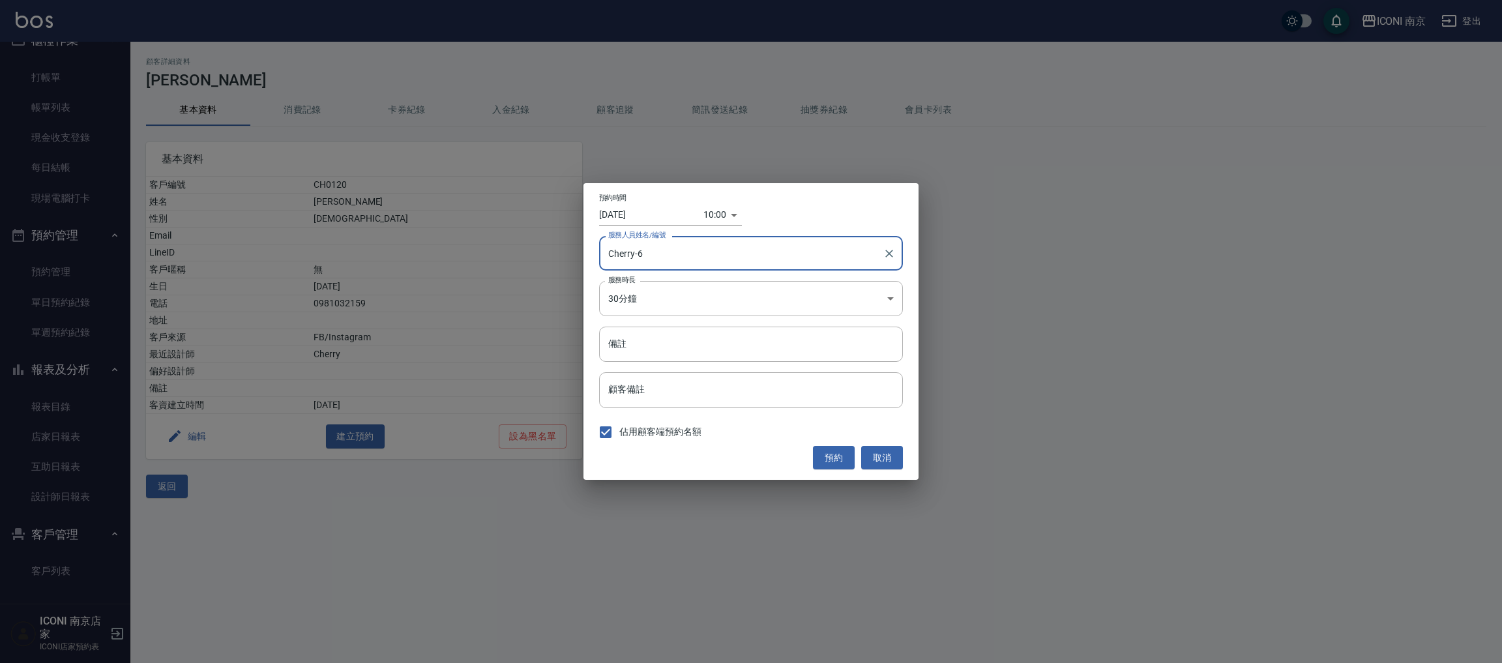
click at [715, 215] on body "ICONI 南京 登出 櫃檯作業 打帳單 帳單列表 現金收支登錄 每日結帳 現場電腦打卡 預約管理 預約管理 單日預約紀錄 單週預約紀錄 報表及分析 報表目錄…" at bounding box center [751, 331] width 1502 height 663
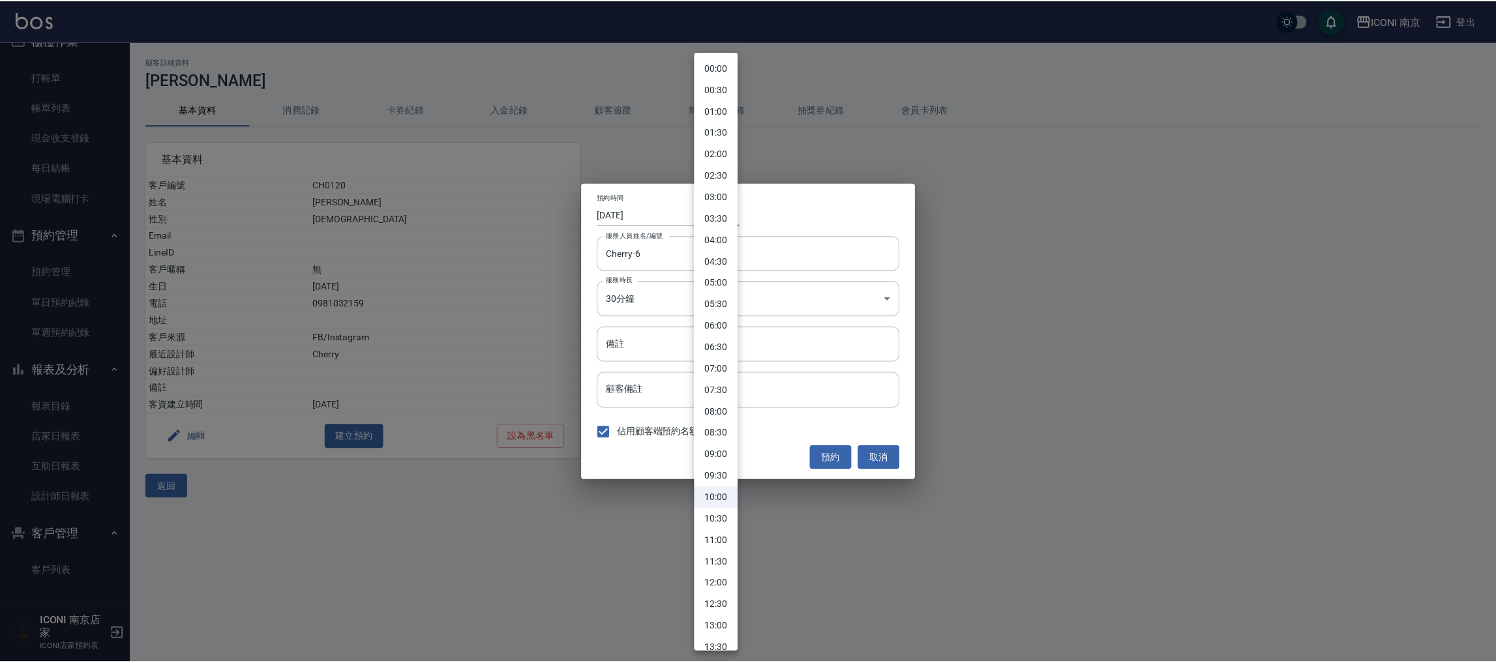
scroll to position [98, 0]
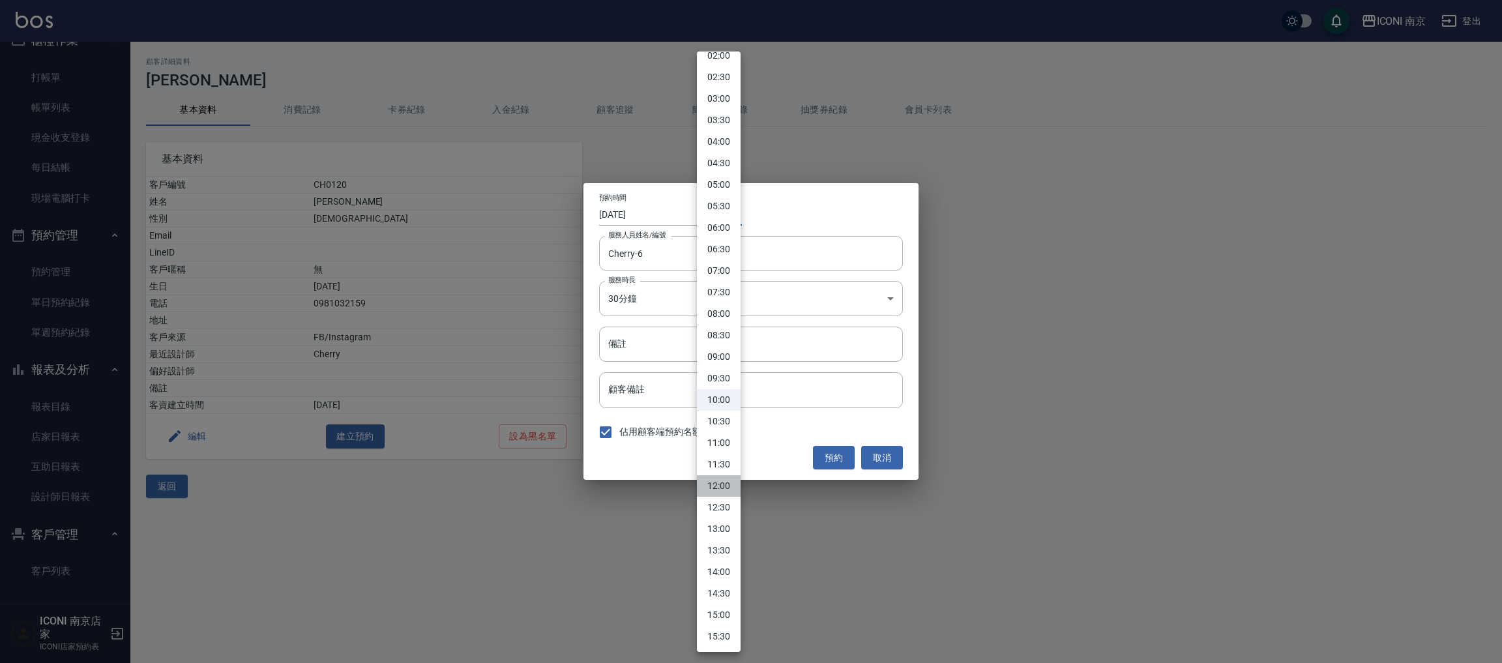
drag, startPoint x: 713, startPoint y: 488, endPoint x: 699, endPoint y: 482, distance: 15.8
click at [711, 484] on li "12:00" at bounding box center [719, 486] width 44 height 22
type input "1758600000000"
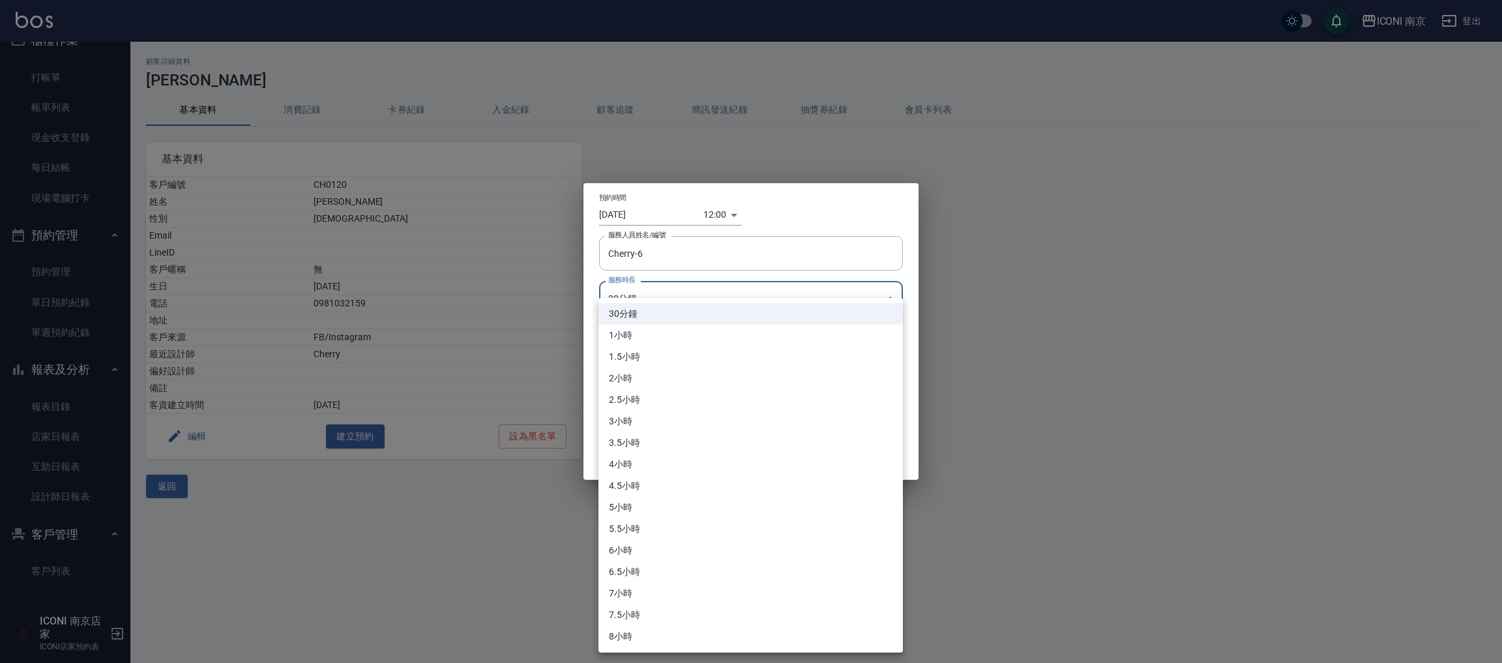
click at [640, 299] on body "ICONI 南京 登出 櫃檯作業 打帳單 帳單列表 現金收支登錄 每日結帳 現場電腦打卡 預約管理 預約管理 單日預約紀錄 單週預約紀錄 報表及分析 報表目錄…" at bounding box center [751, 331] width 1502 height 663
click at [639, 459] on li "4小時" at bounding box center [750, 465] width 304 height 22
type input "8"
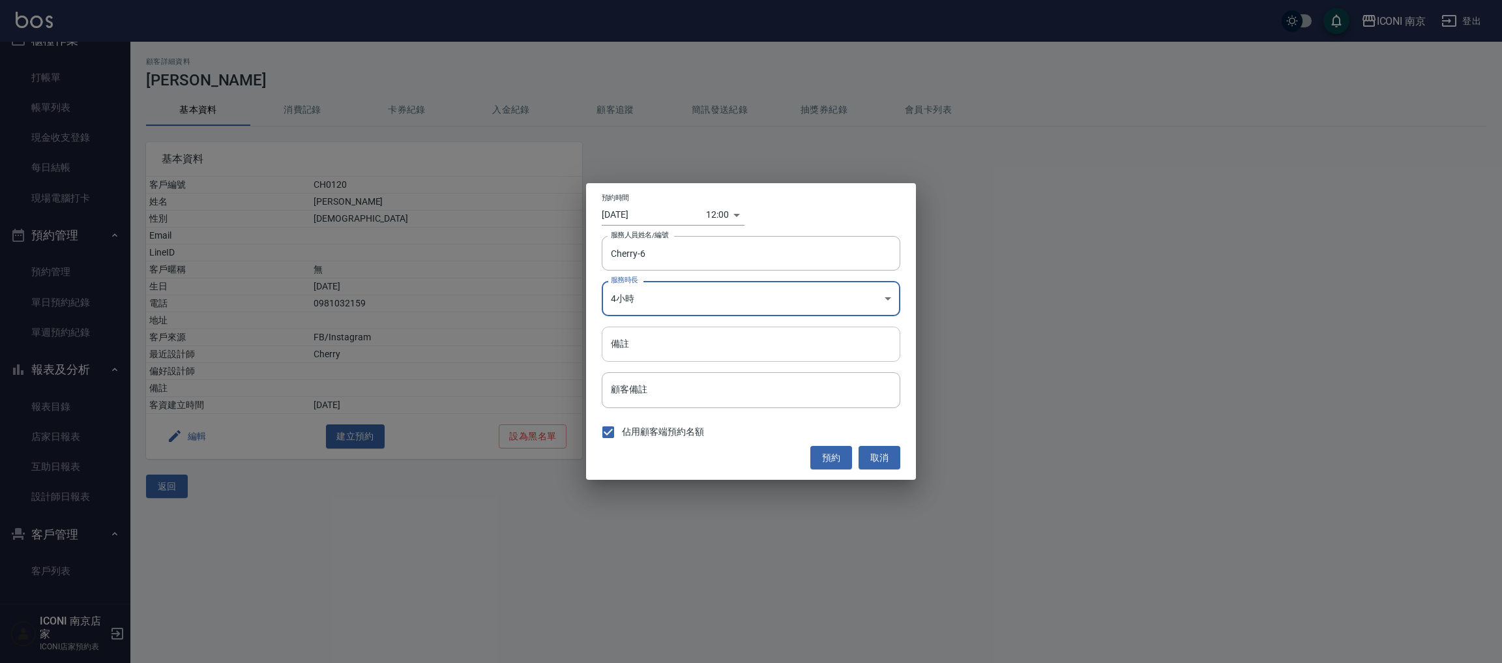
click at [683, 332] on input "備註" at bounding box center [751, 344] width 299 height 35
type input "燙+染+護"
click at [840, 454] on button "預約" at bounding box center [831, 458] width 42 height 24
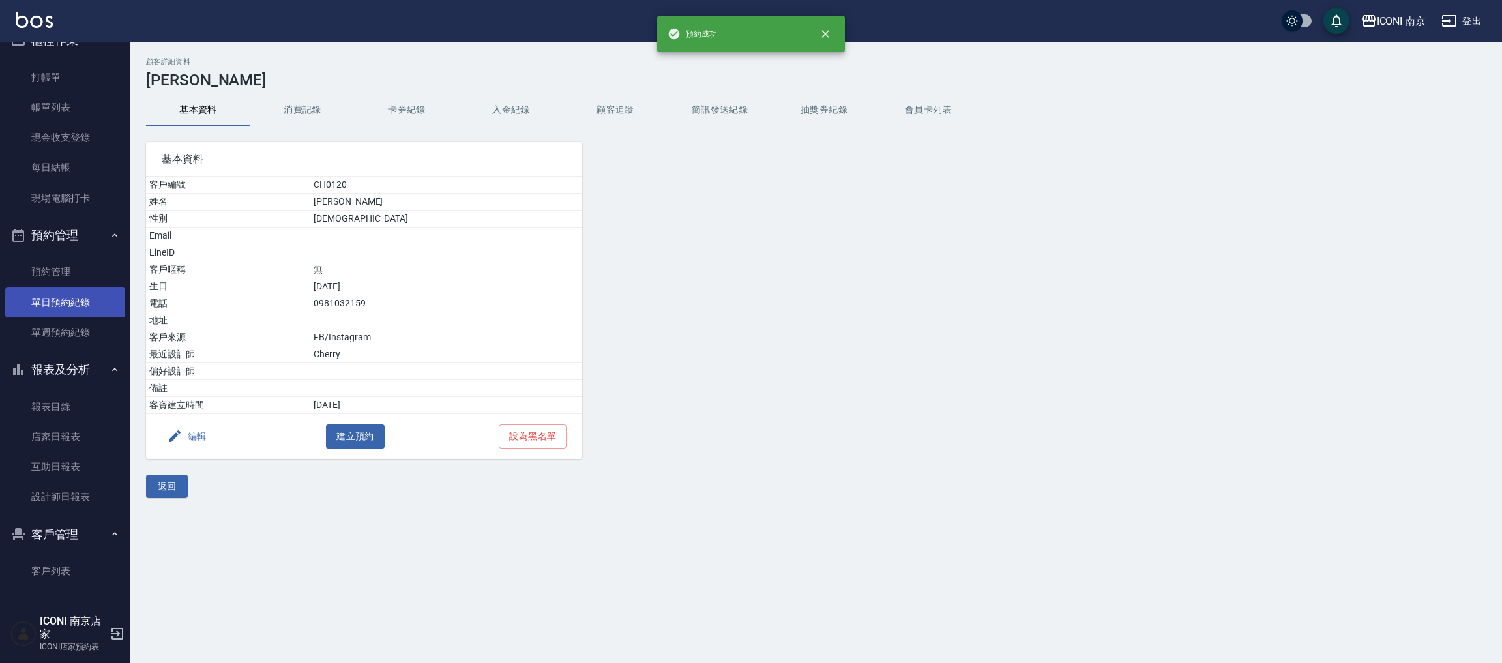
click at [83, 304] on link "單日預約紀錄" at bounding box center [65, 303] width 120 height 30
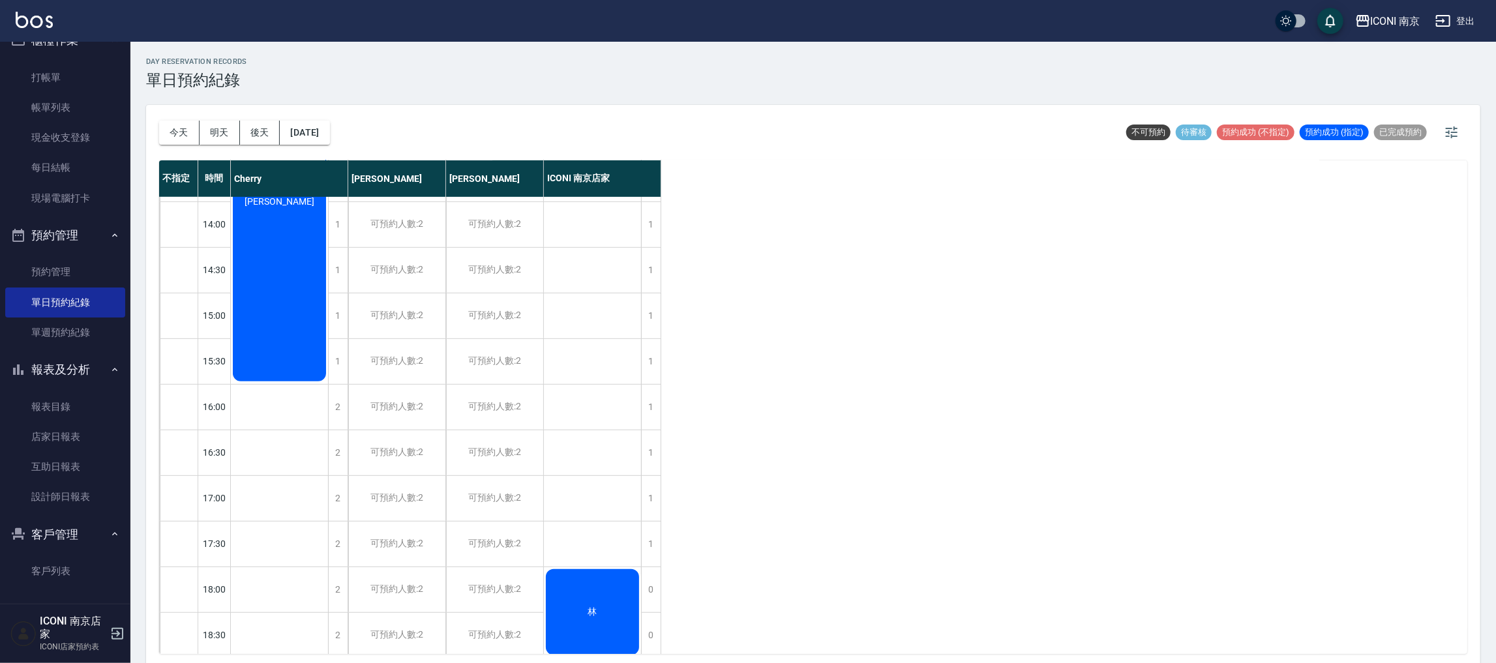
scroll to position [488, 0]
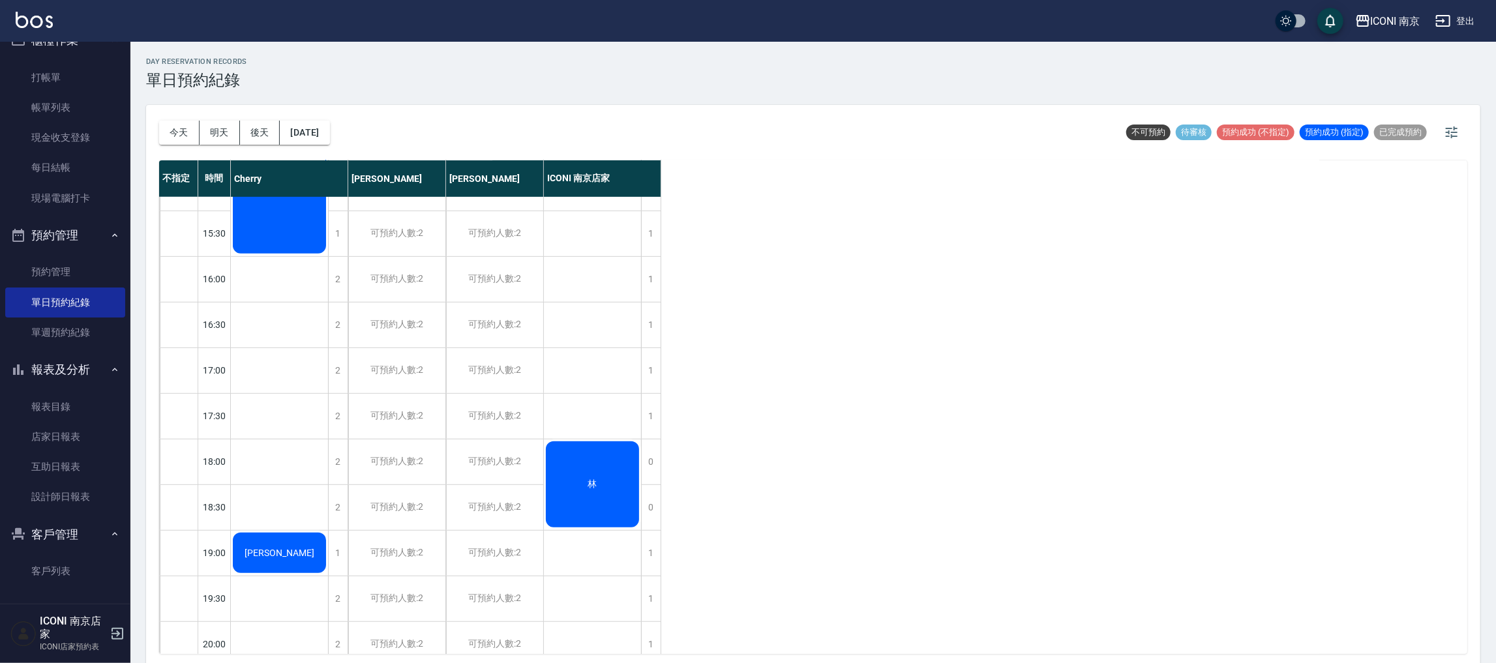
click at [247, 565] on div "[PERSON_NAME]" at bounding box center [279, 553] width 97 height 44
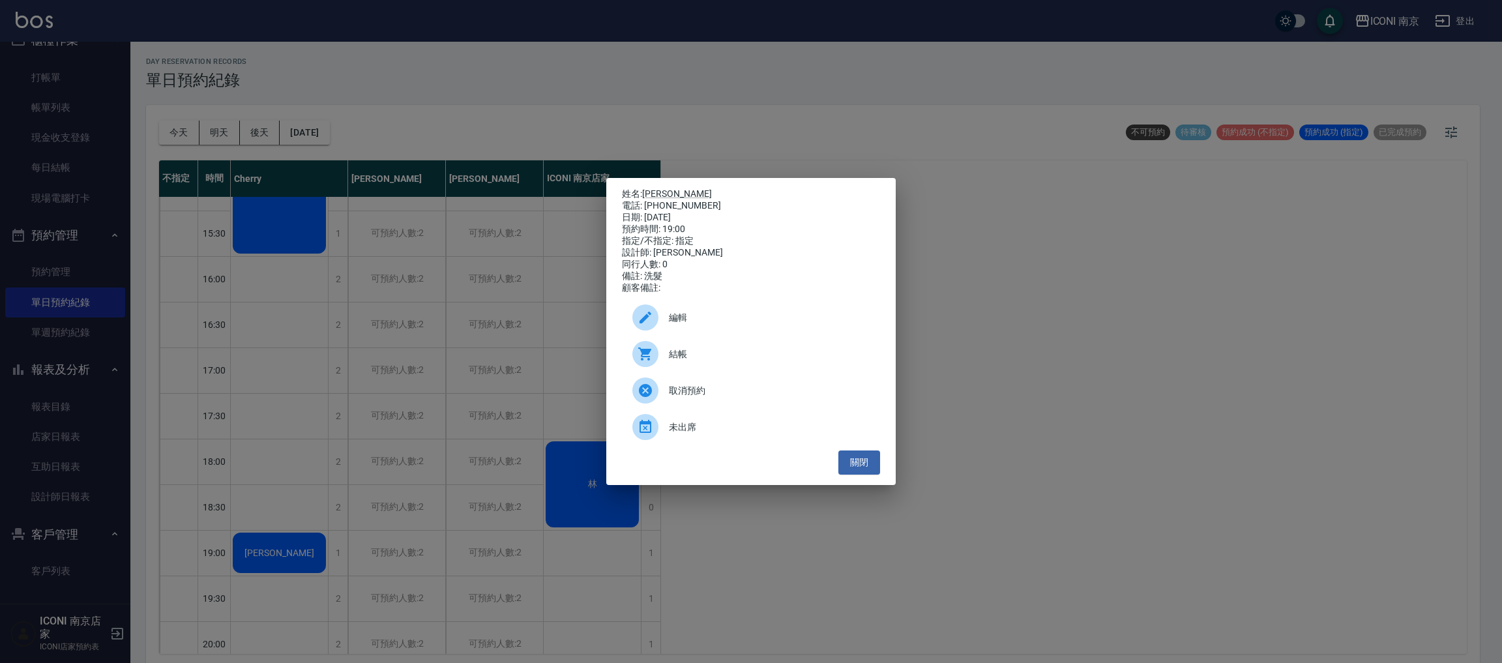
click at [649, 397] on icon at bounding box center [645, 390] width 13 height 13
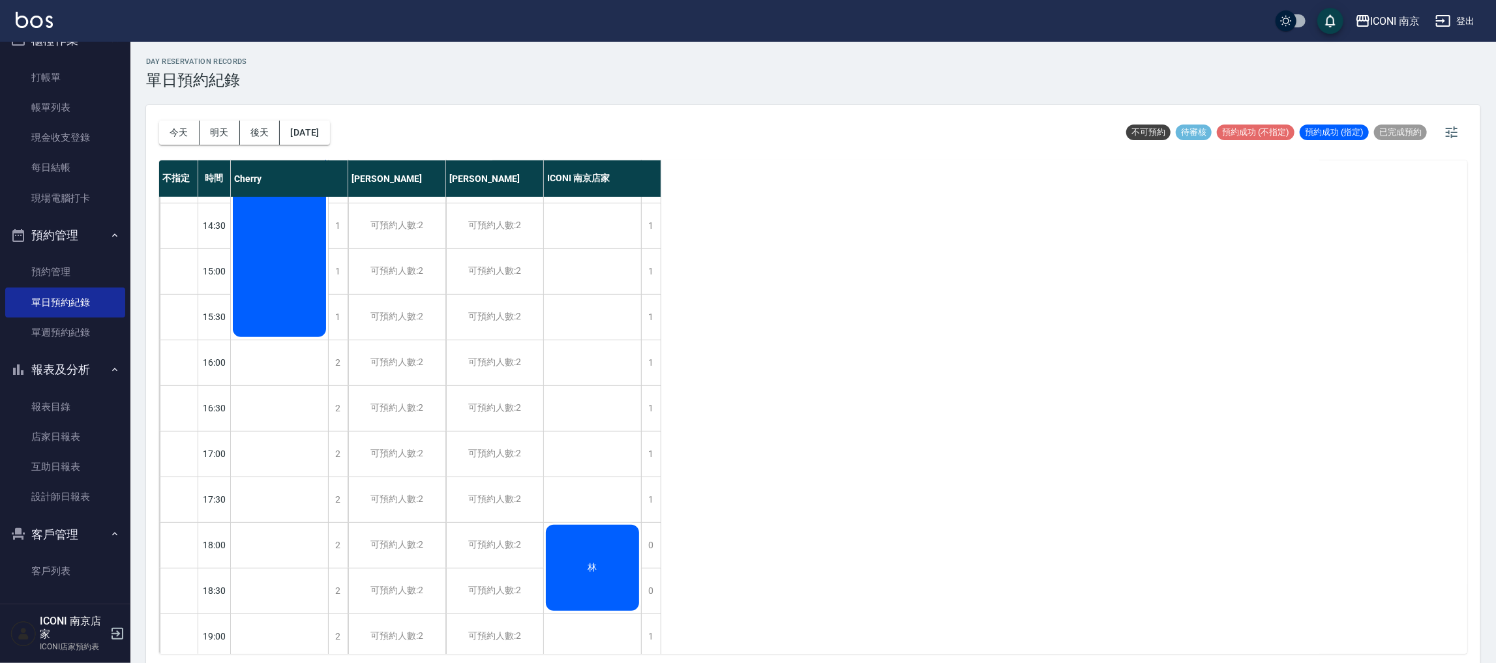
scroll to position [269, 0]
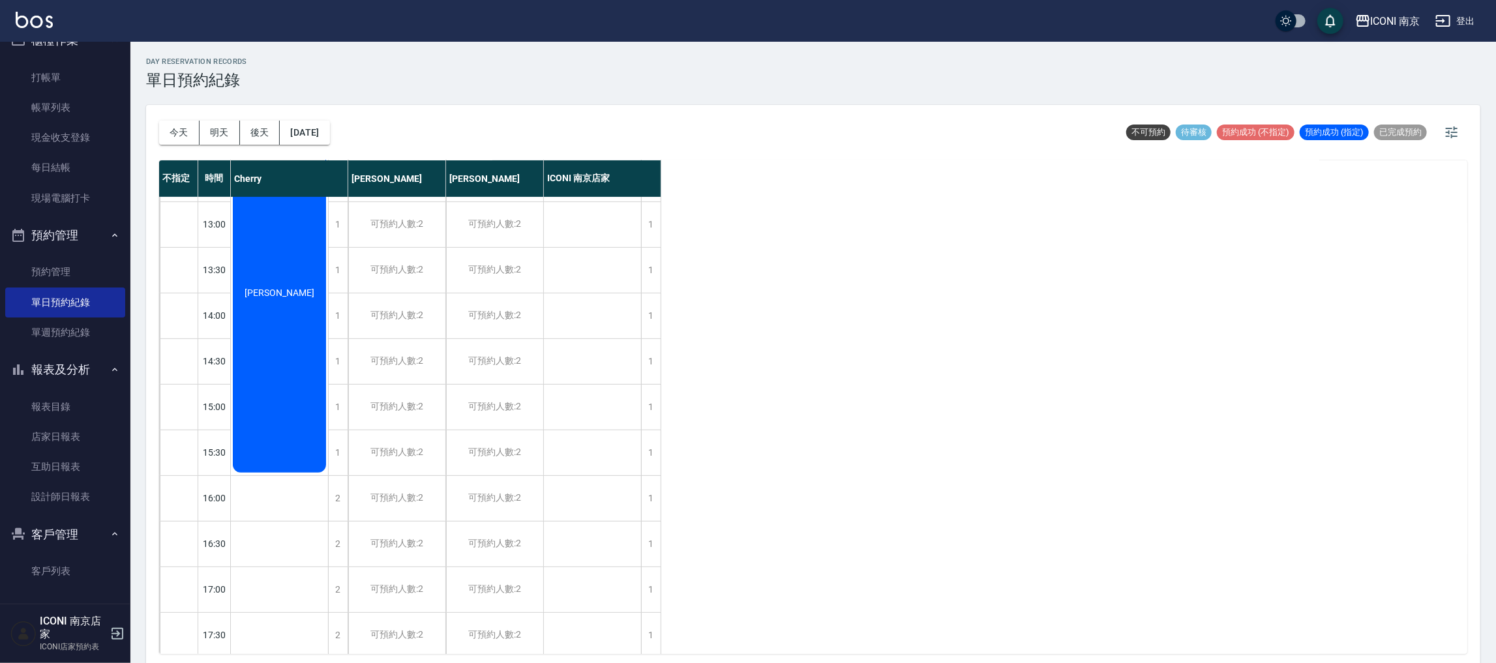
click at [294, 413] on div "[PERSON_NAME]" at bounding box center [279, 293] width 97 height 364
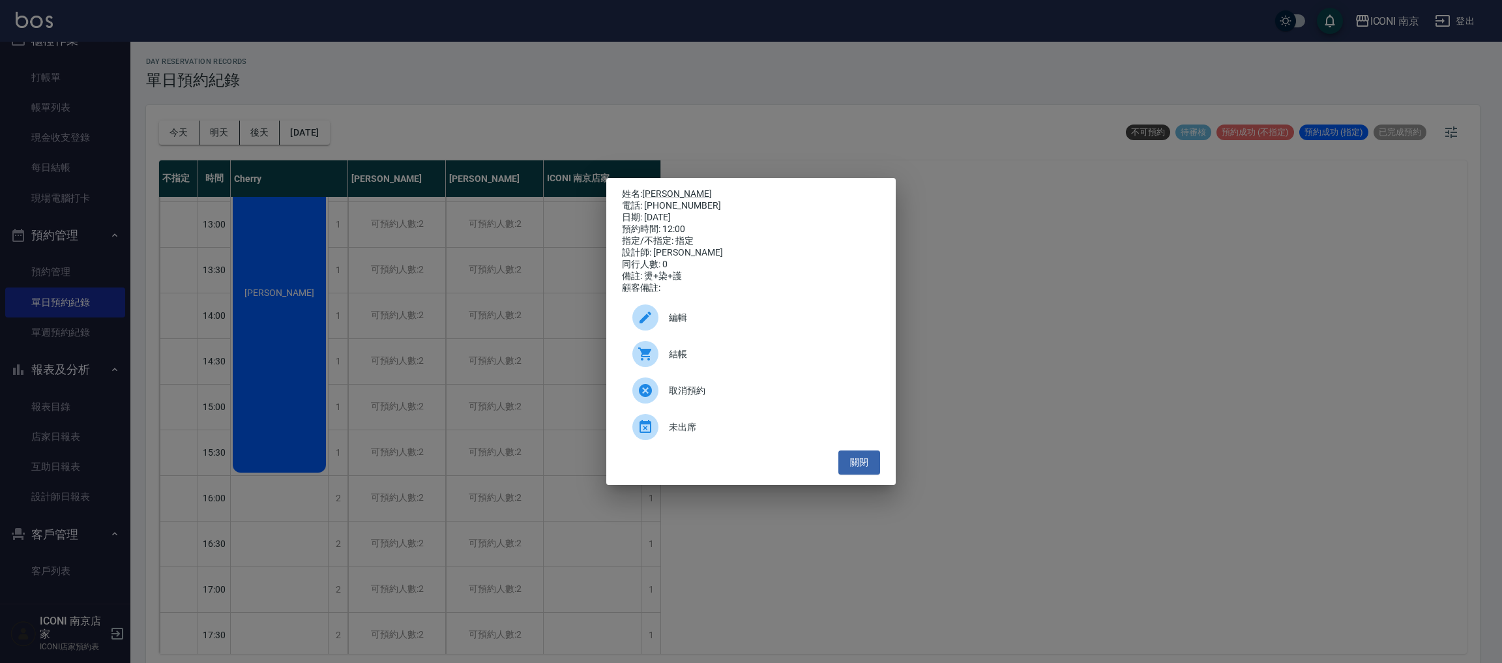
click at [641, 323] on icon at bounding box center [646, 318] width 12 height 12
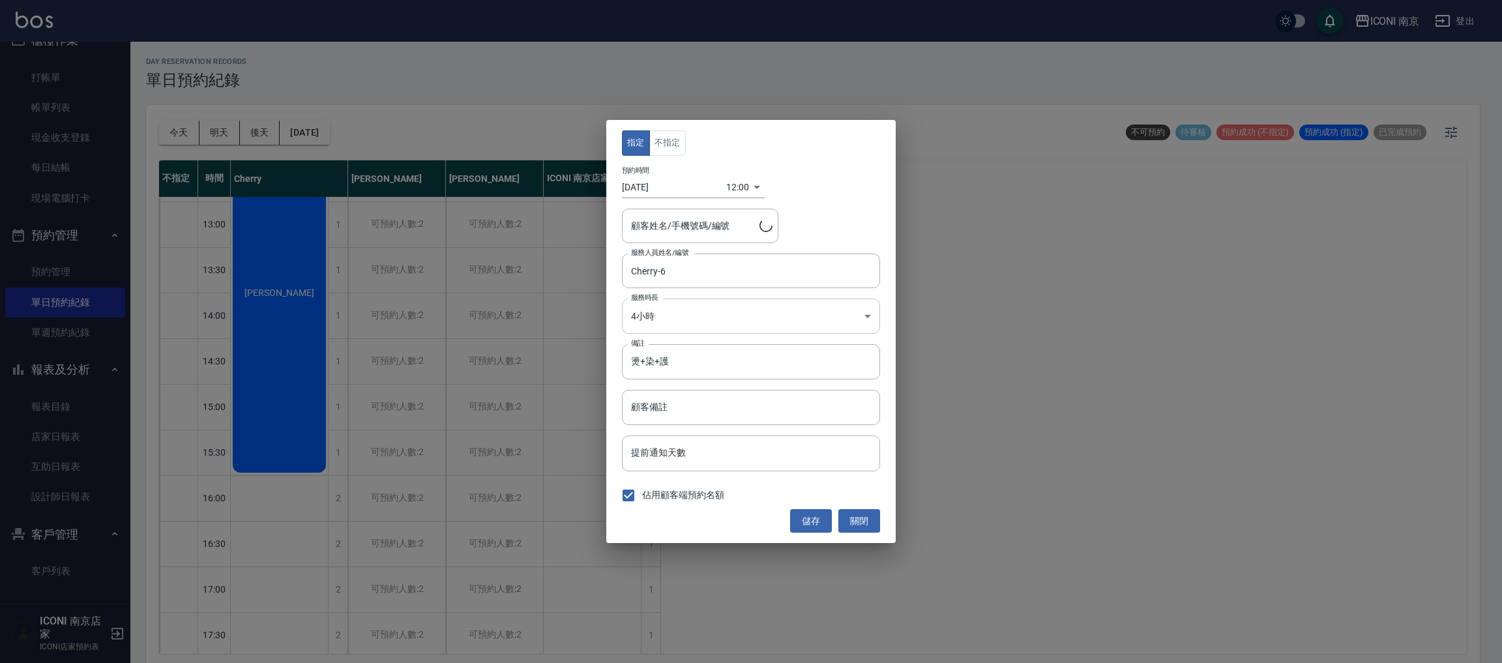
type input "[PERSON_NAME]/0981032159/CH0120"
click at [658, 184] on input "[DATE]" at bounding box center [674, 188] width 104 height 22
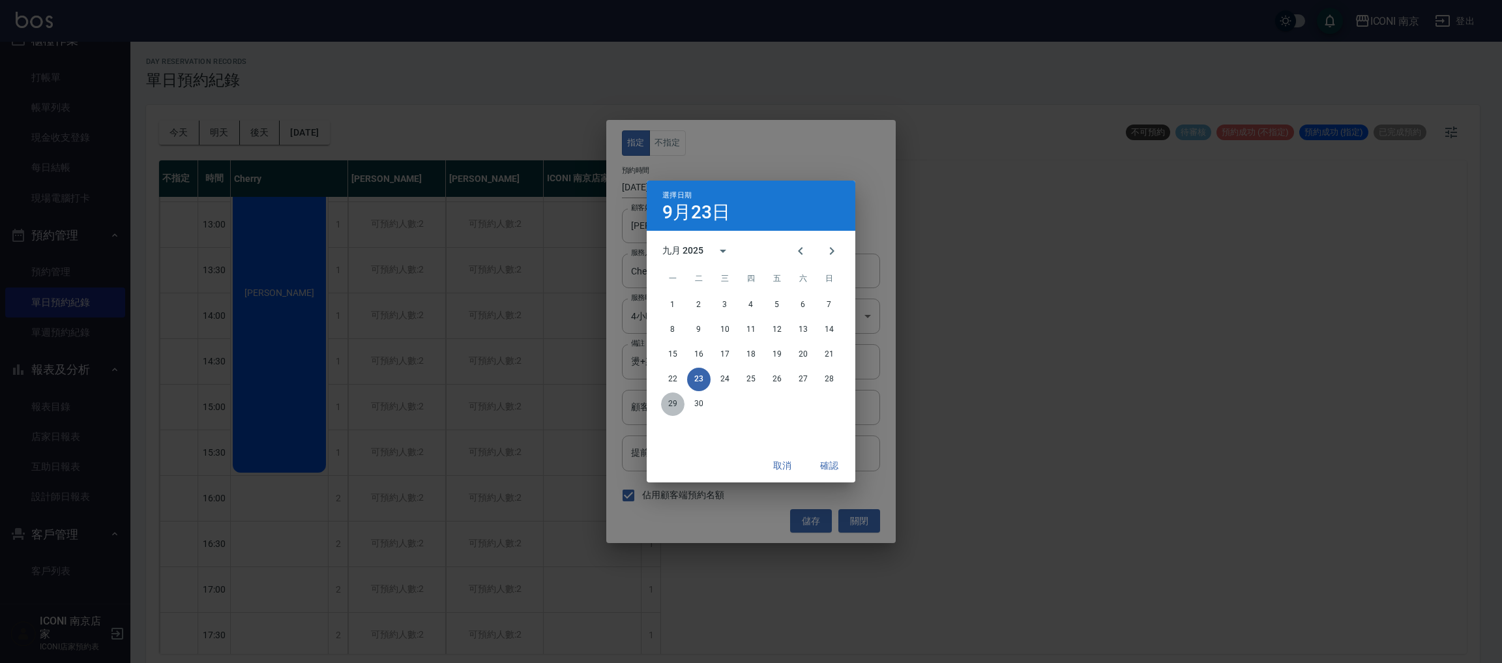
click at [671, 404] on button "29" at bounding box center [672, 403] width 23 height 23
type input "[DATE]"
type input "1759118400000"
click at [833, 465] on button "確認" at bounding box center [829, 466] width 42 height 24
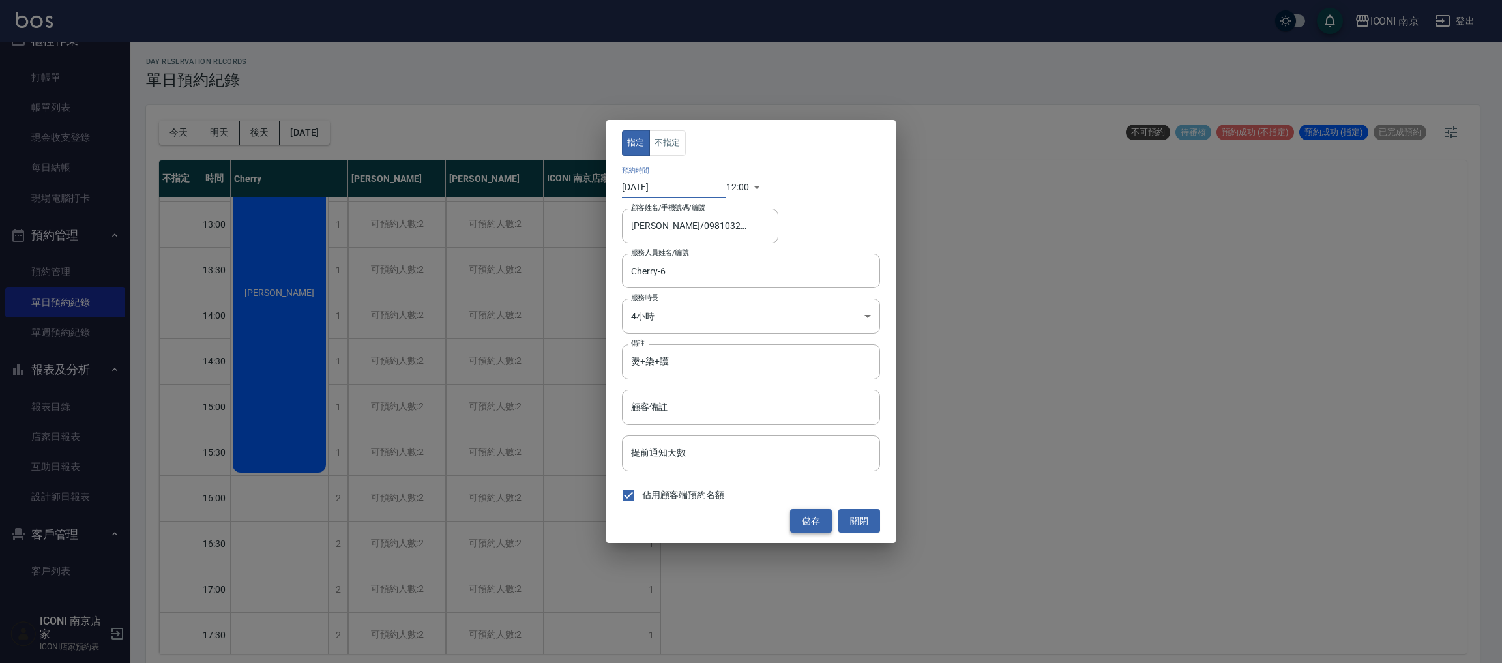
click at [818, 516] on button "儲存" at bounding box center [811, 521] width 42 height 24
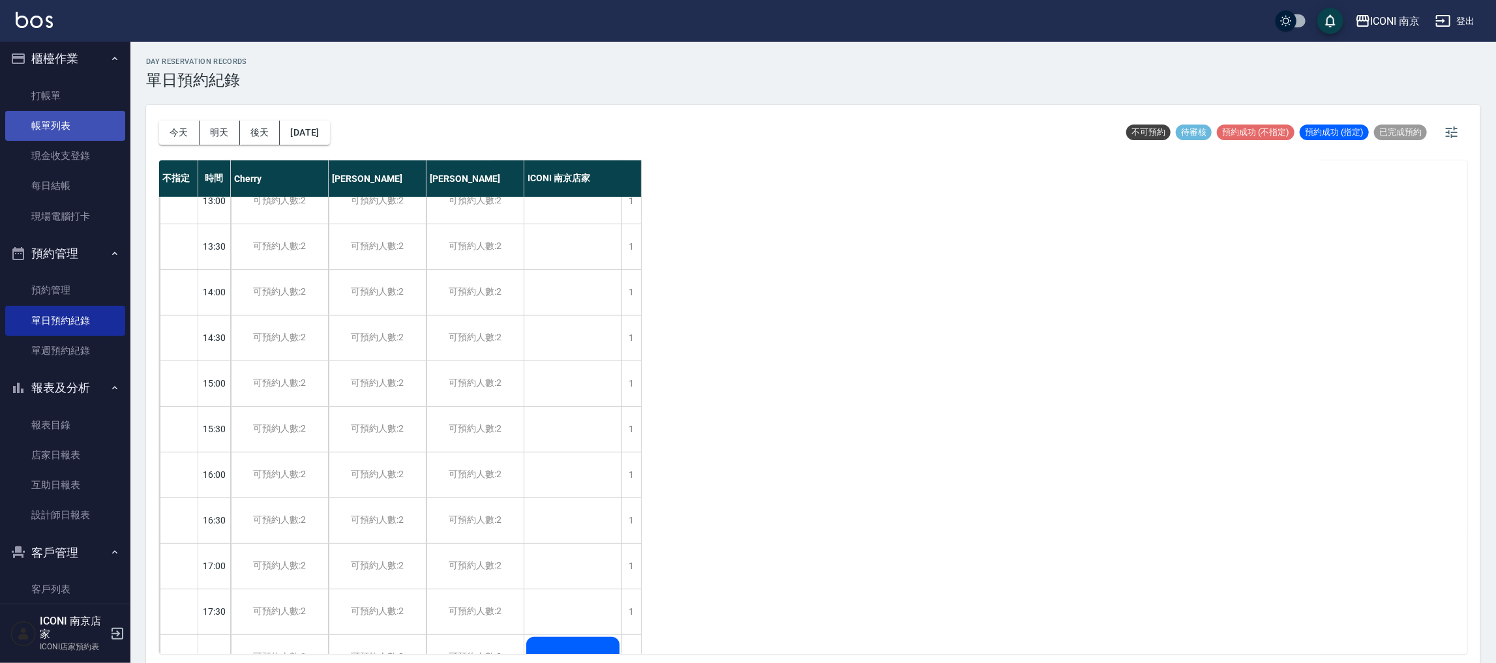
scroll to position [0, 0]
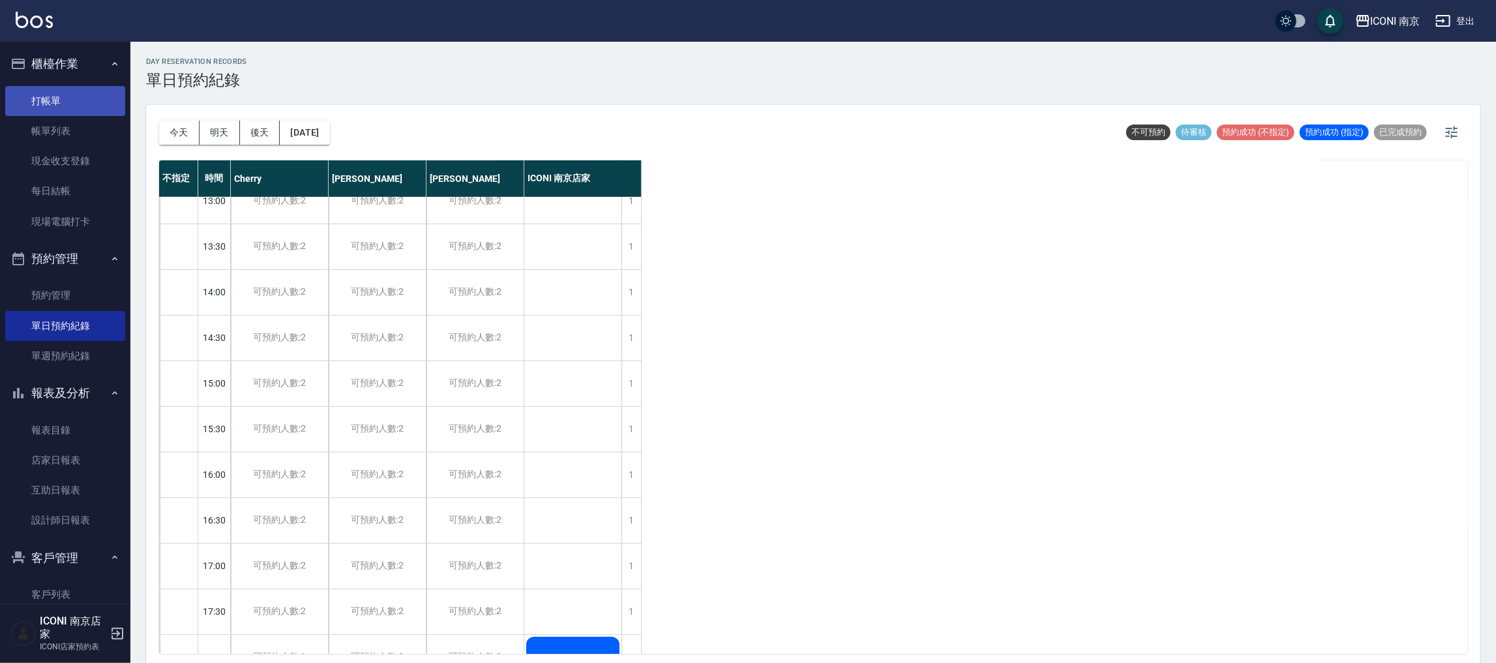
click at [48, 111] on link "打帳單" at bounding box center [65, 101] width 120 height 30
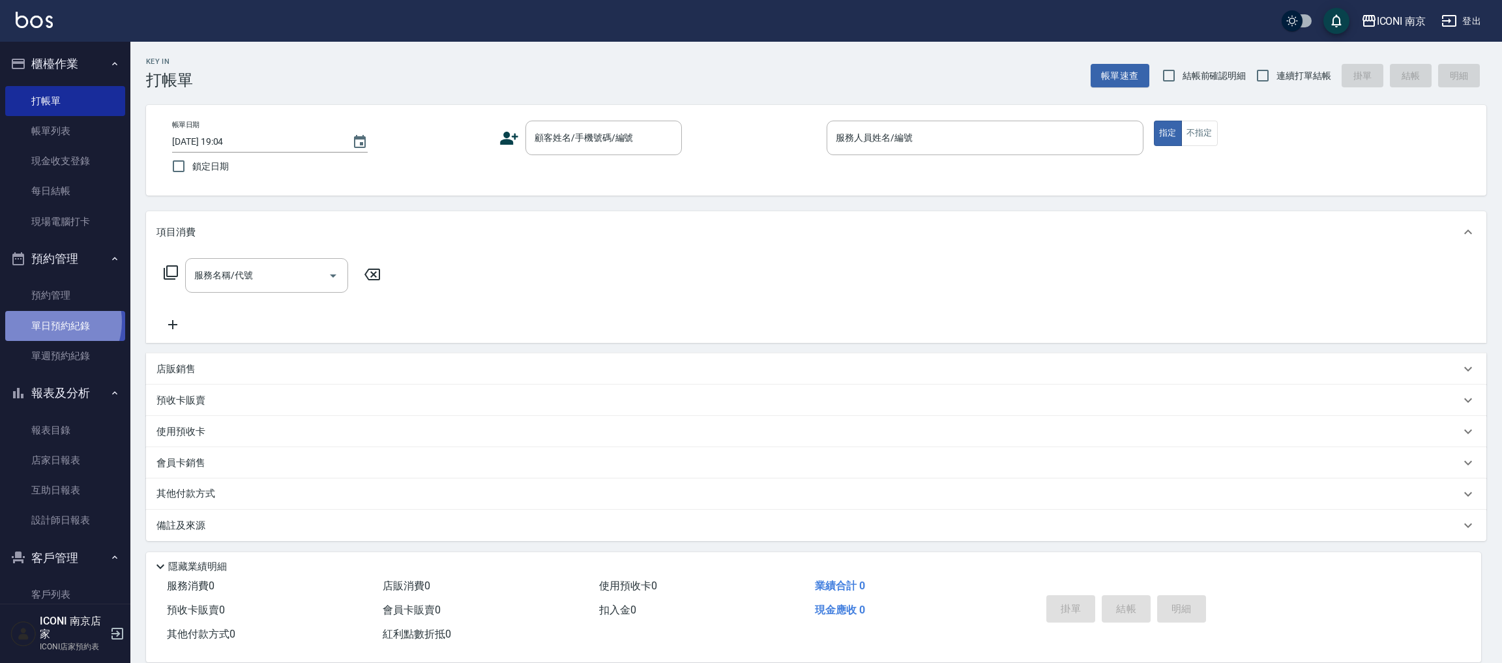
click at [54, 321] on link "單日預約紀錄" at bounding box center [65, 326] width 120 height 30
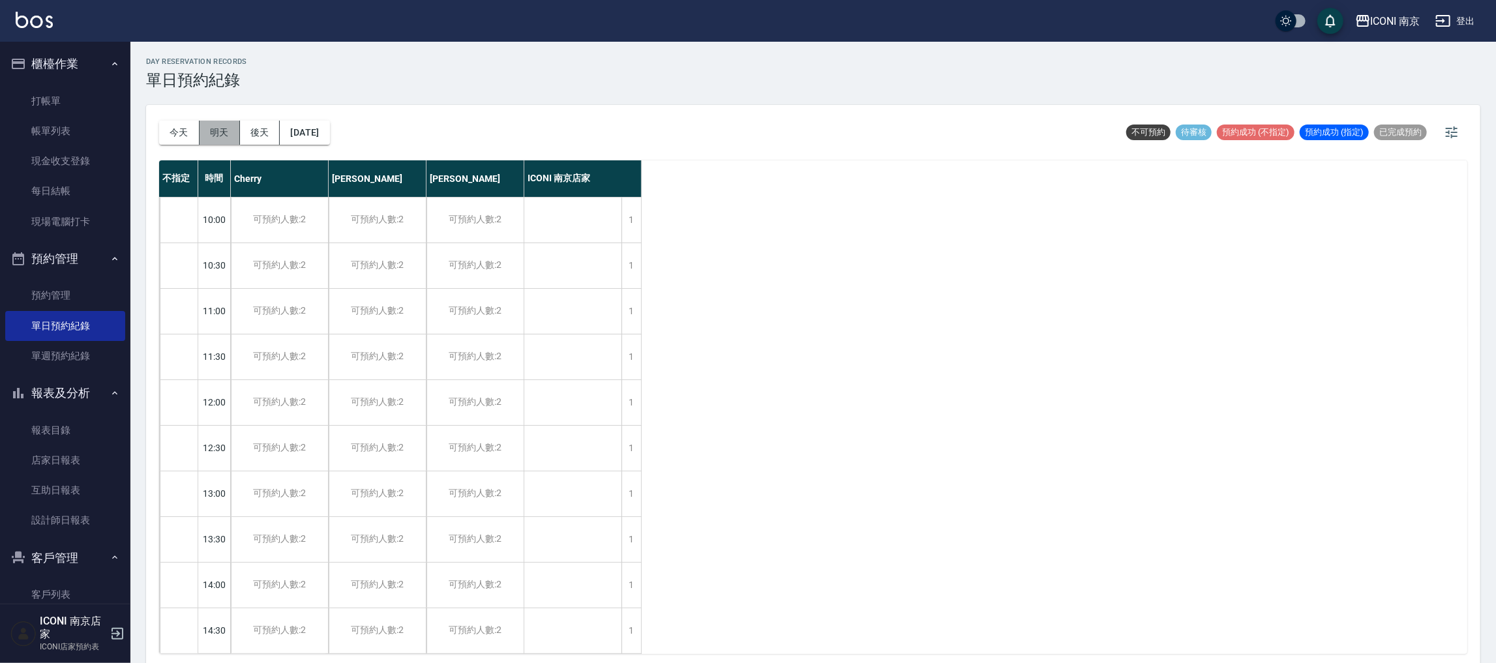
click at [224, 133] on button "明天" at bounding box center [219, 133] width 40 height 24
